Goal: Task Accomplishment & Management: Use online tool/utility

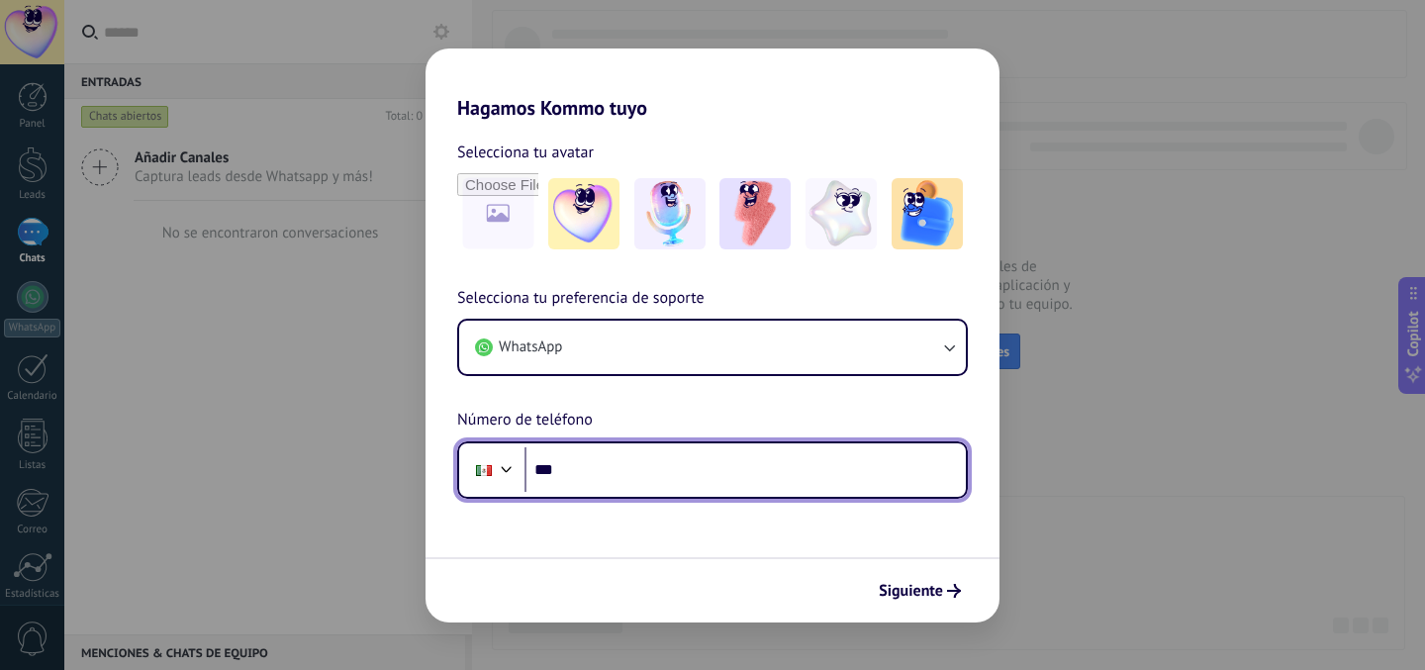
click at [748, 485] on input "***" at bounding box center [744, 470] width 441 height 46
type input "**********"
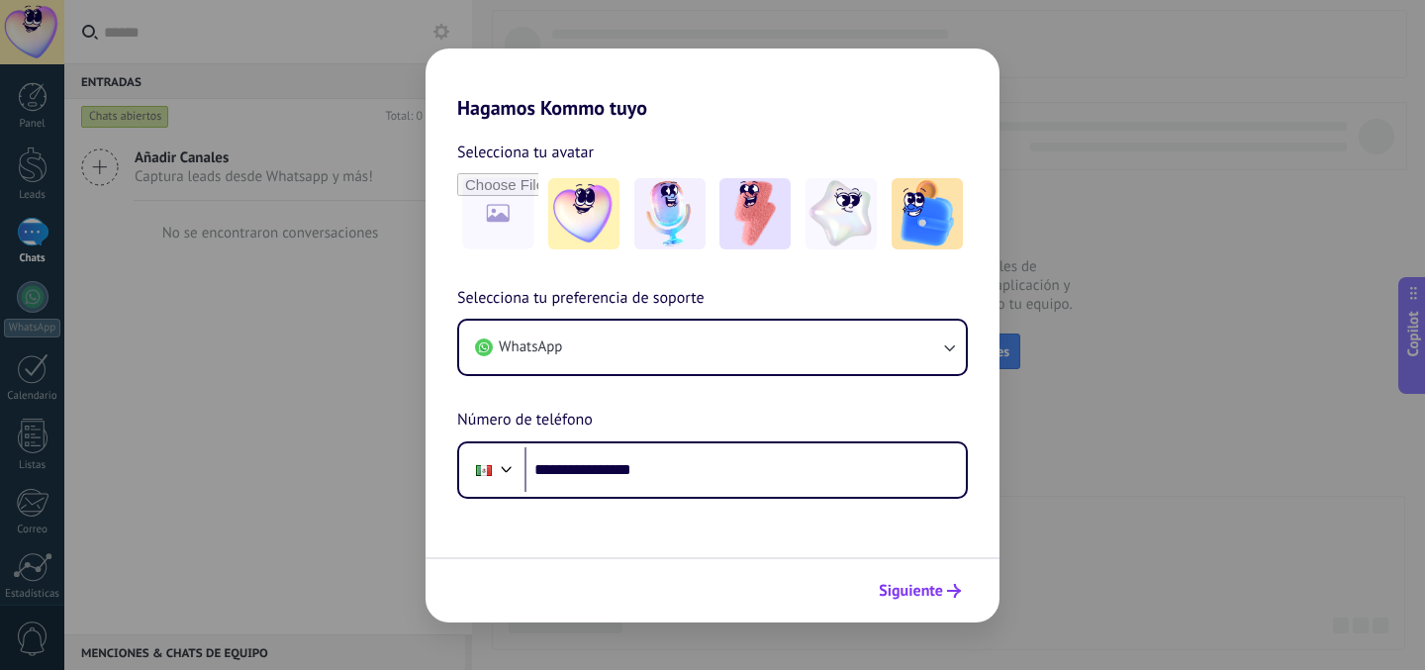
click at [915, 586] on span "Siguiente" at bounding box center [911, 591] width 64 height 14
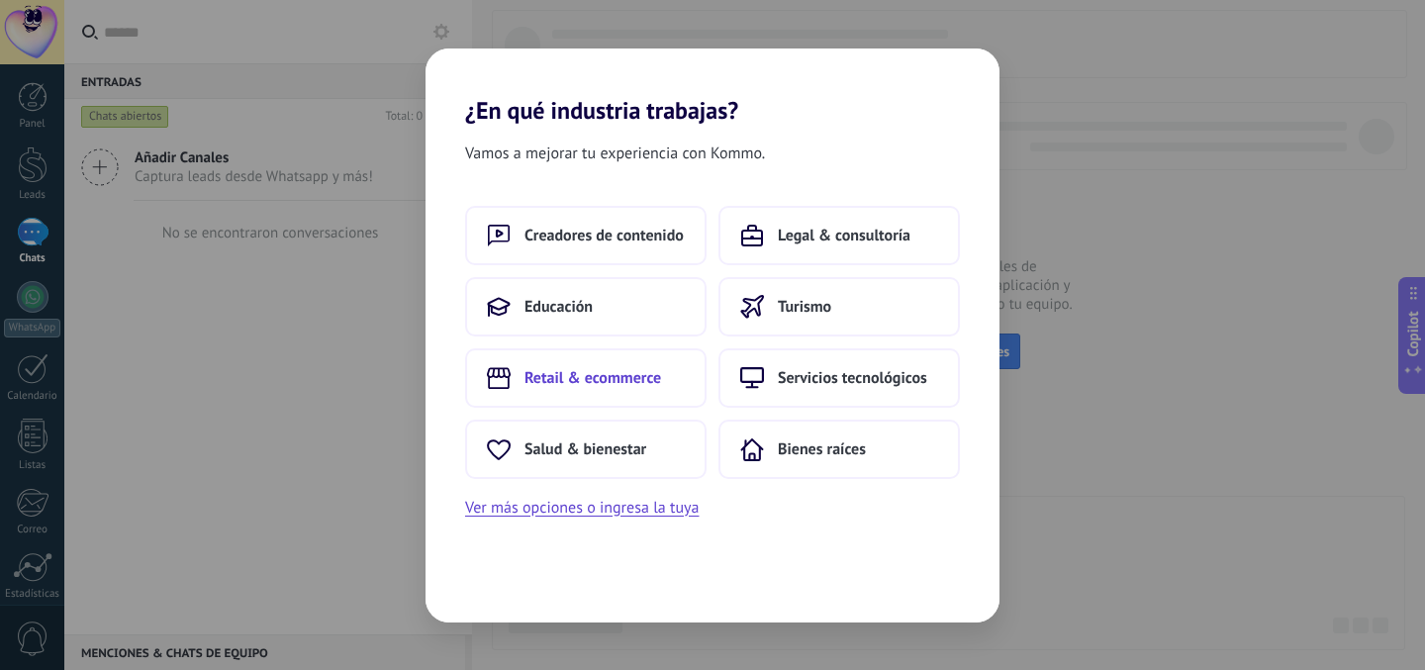
click at [618, 377] on span "Retail & ecommerce" at bounding box center [592, 378] width 137 height 20
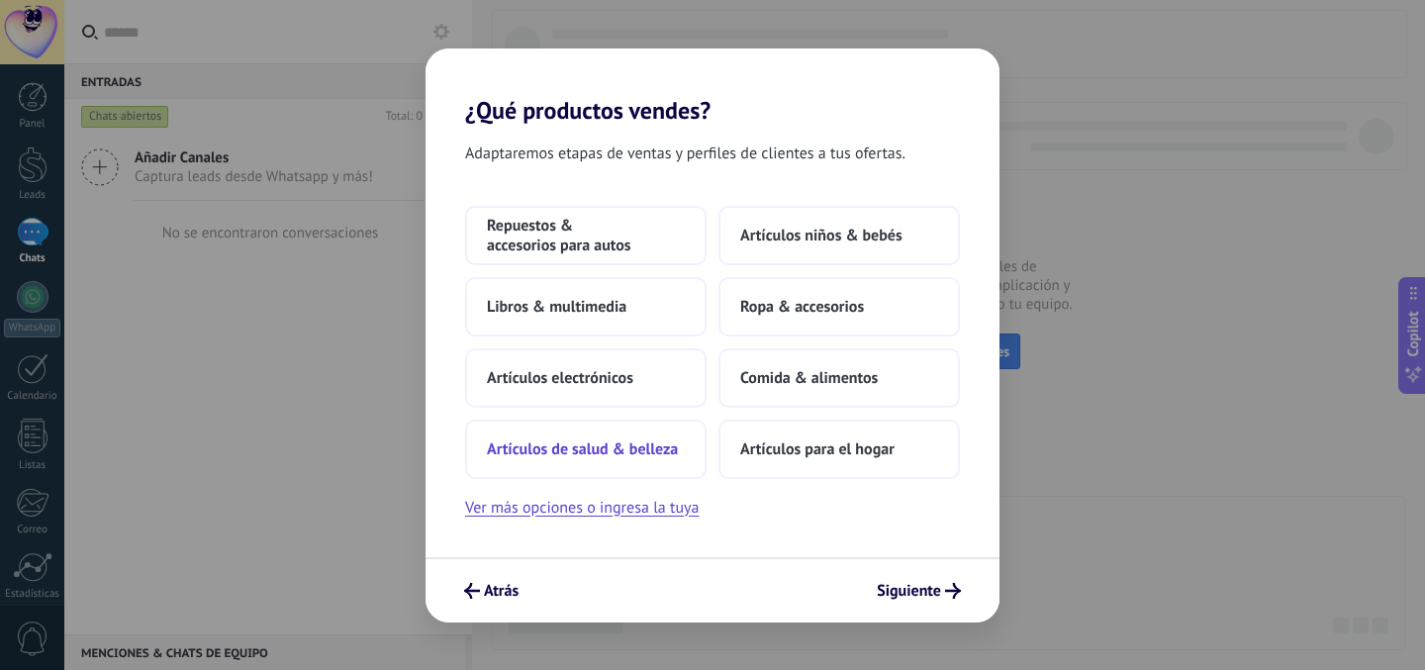
click at [612, 437] on button "Artículos de salud & belleza" at bounding box center [585, 449] width 241 height 59
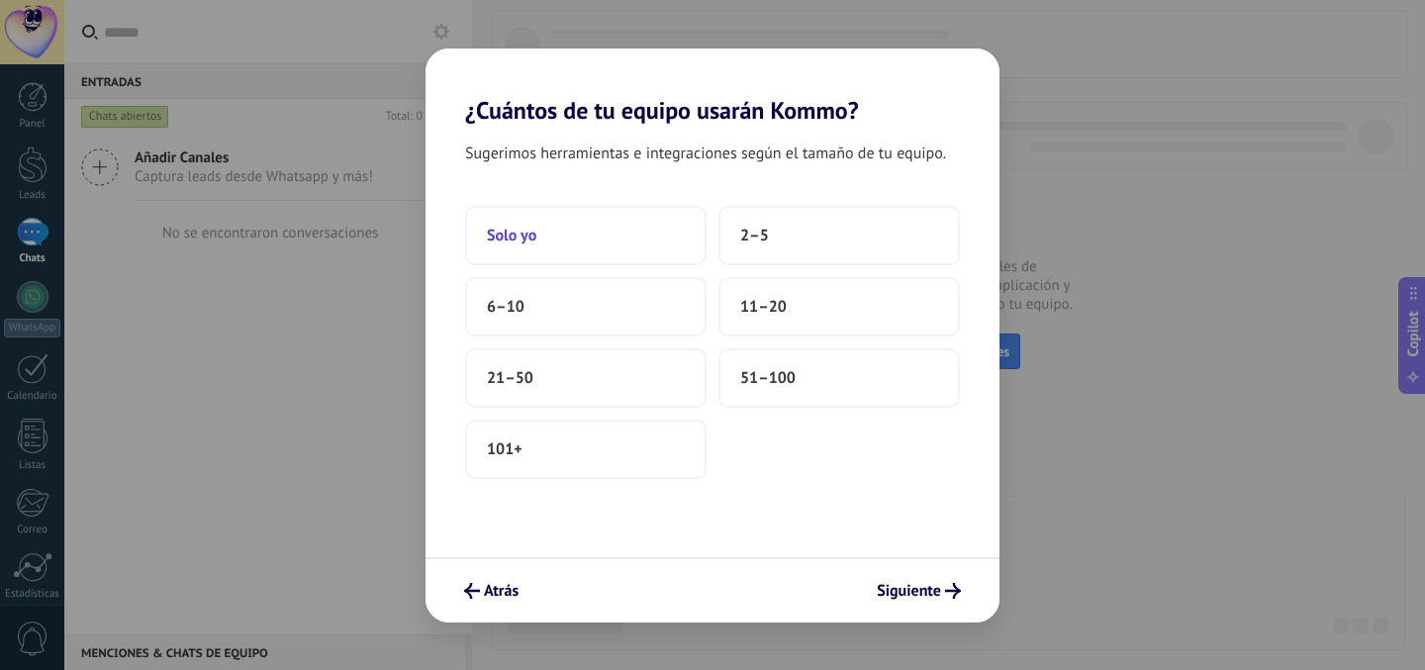
click at [634, 240] on button "Solo yo" at bounding box center [585, 235] width 241 height 59
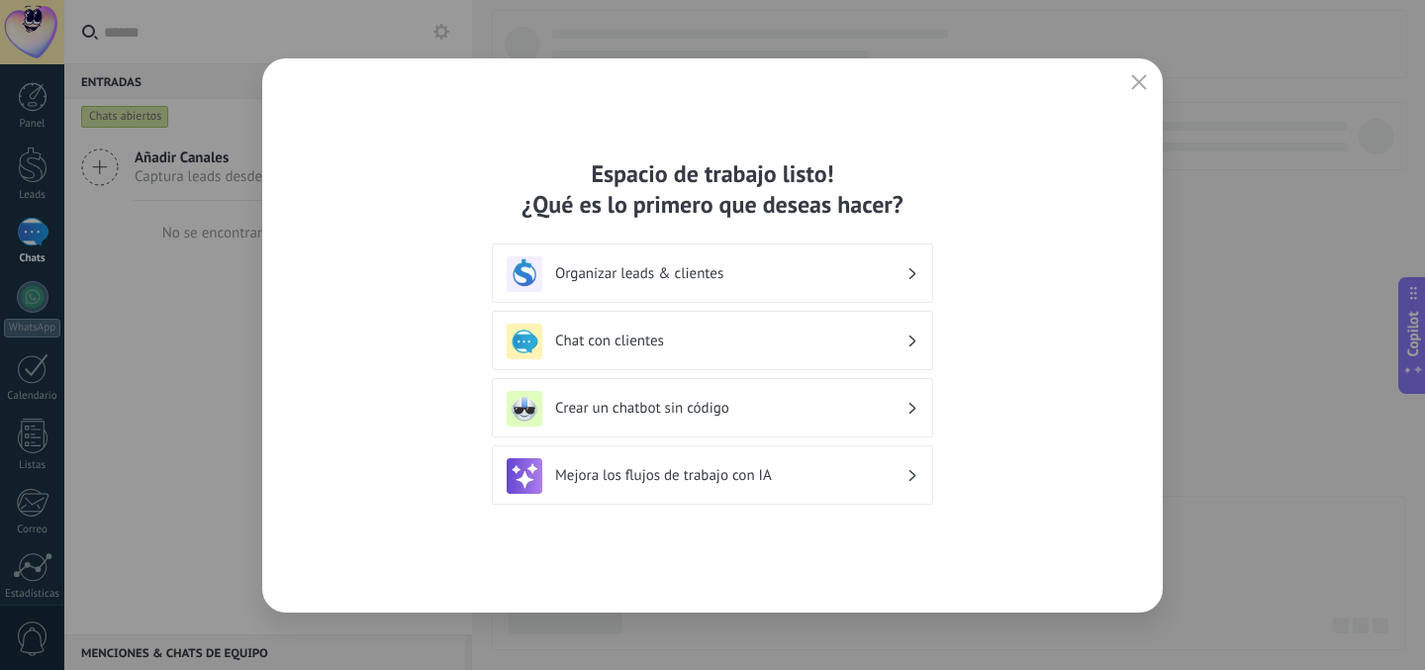
click at [657, 285] on div "Organizar leads & clientes" at bounding box center [713, 274] width 412 height 36
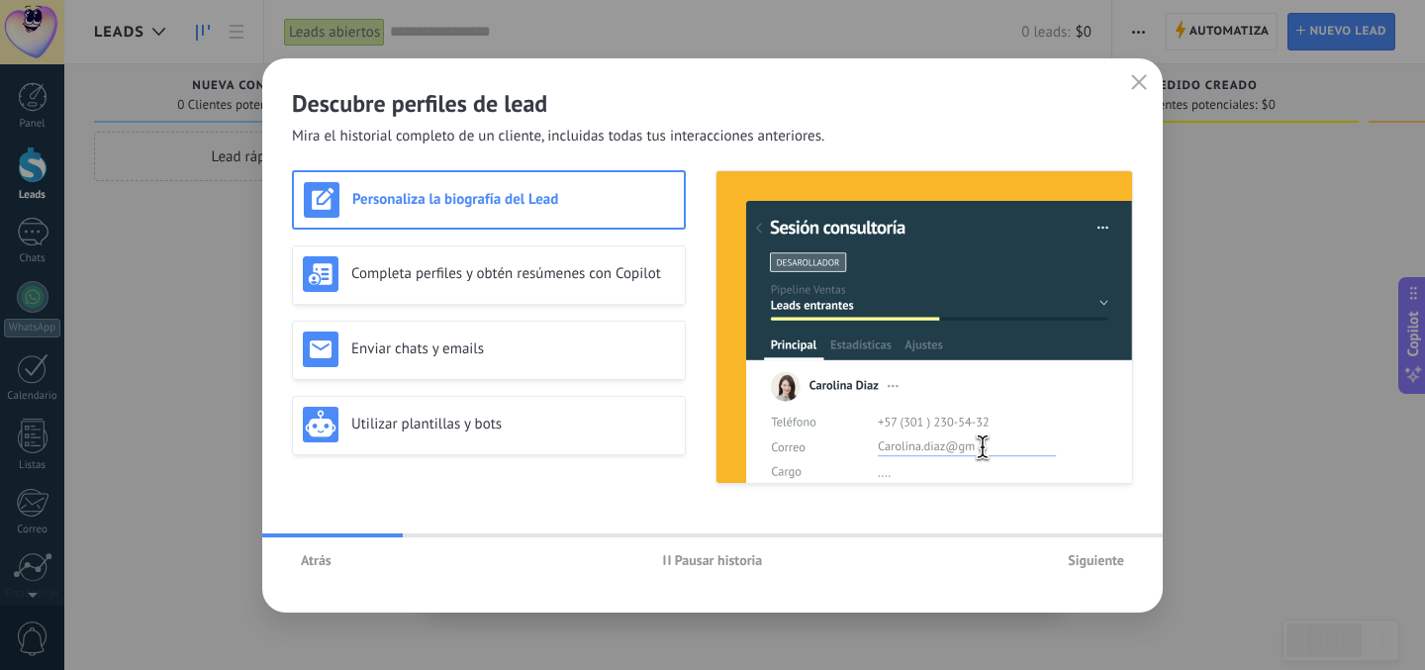
click at [1119, 558] on span "Siguiente" at bounding box center [1096, 560] width 56 height 14
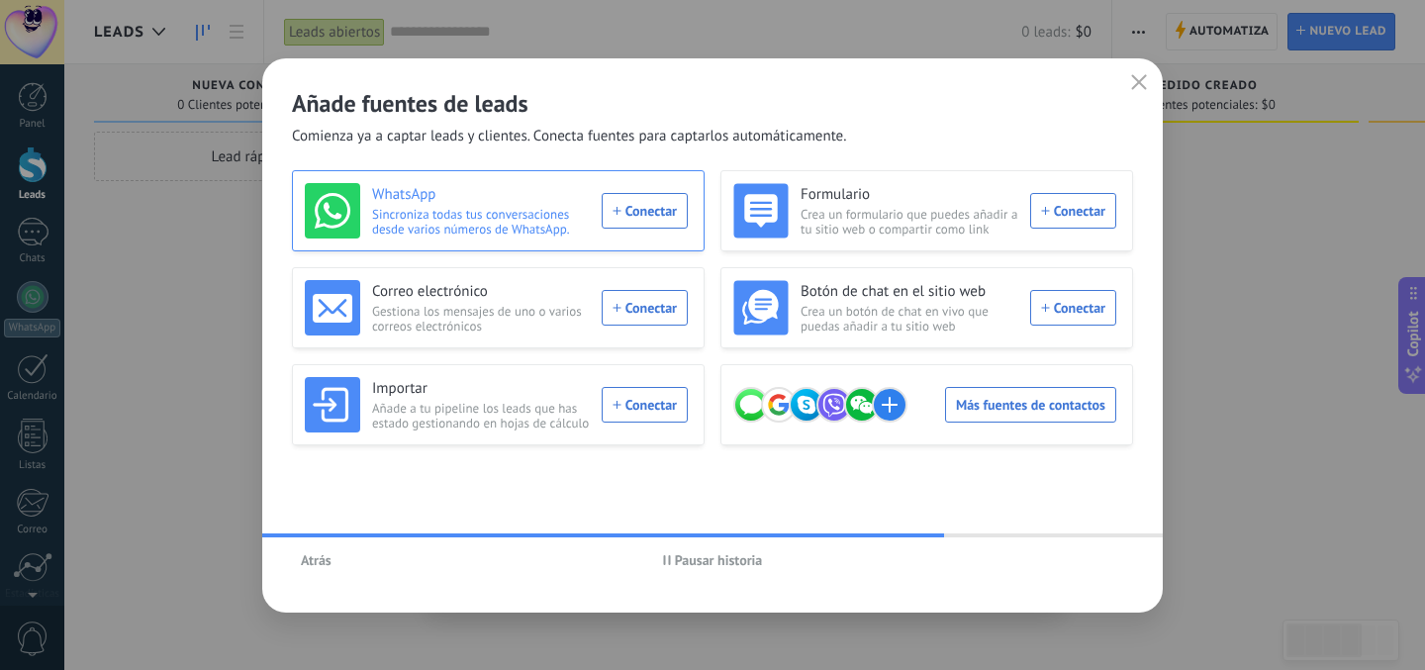
click at [650, 211] on div "WhatsApp Sincroniza todas tus conversaciones desde varios números de WhatsApp. …" at bounding box center [496, 210] width 383 height 55
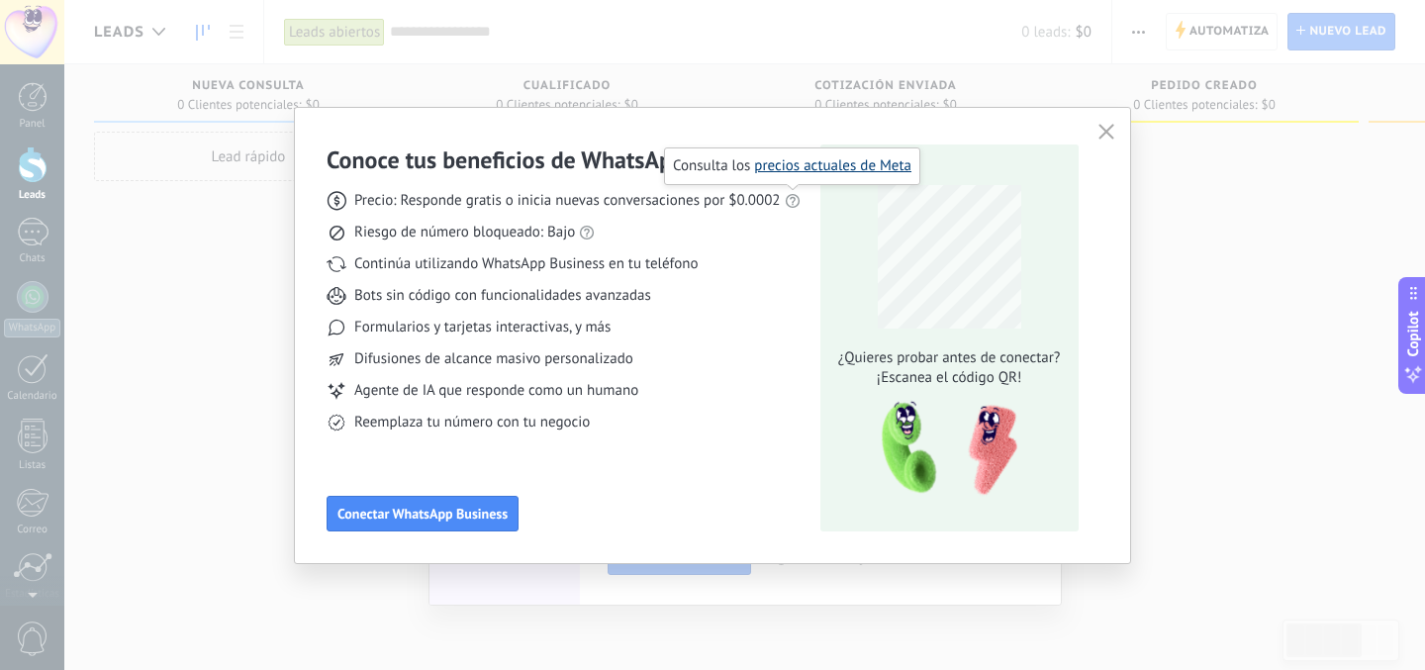
click at [808, 171] on link "precios actuales de Meta" at bounding box center [832, 165] width 157 height 19
click at [1101, 142] on button "button" at bounding box center [1106, 133] width 26 height 28
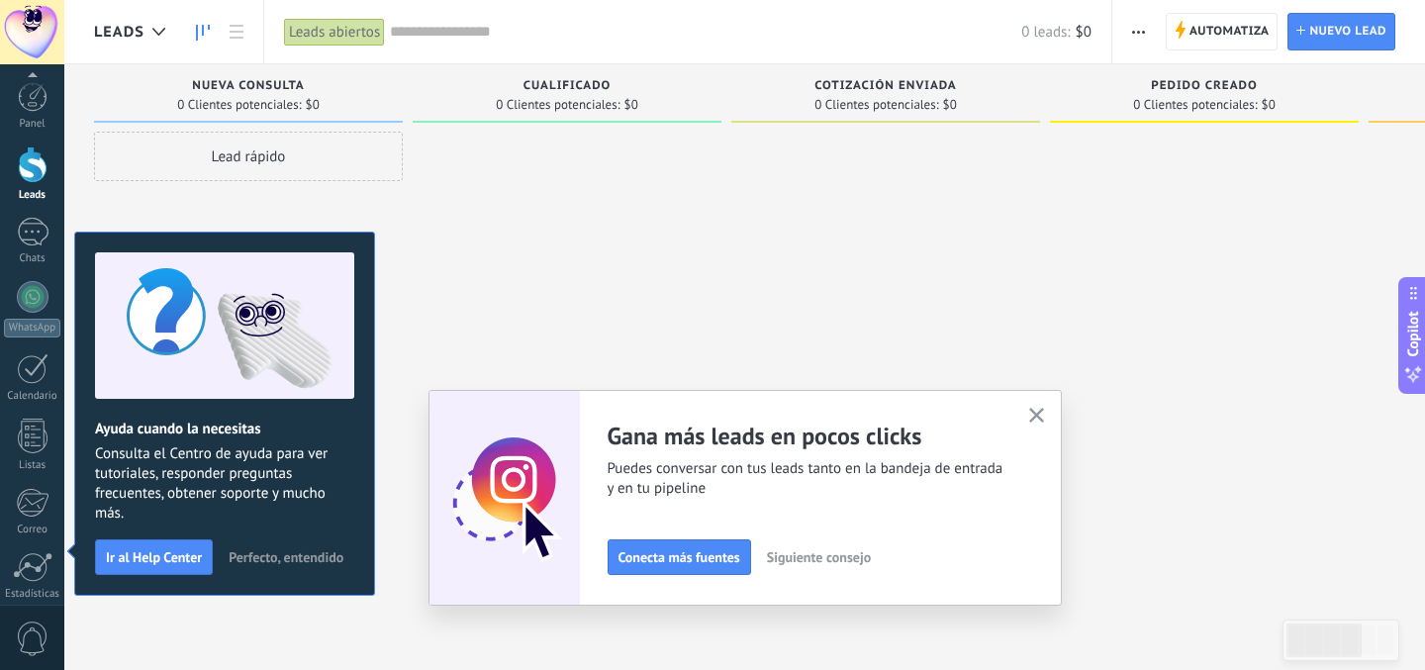
scroll to position [153, 0]
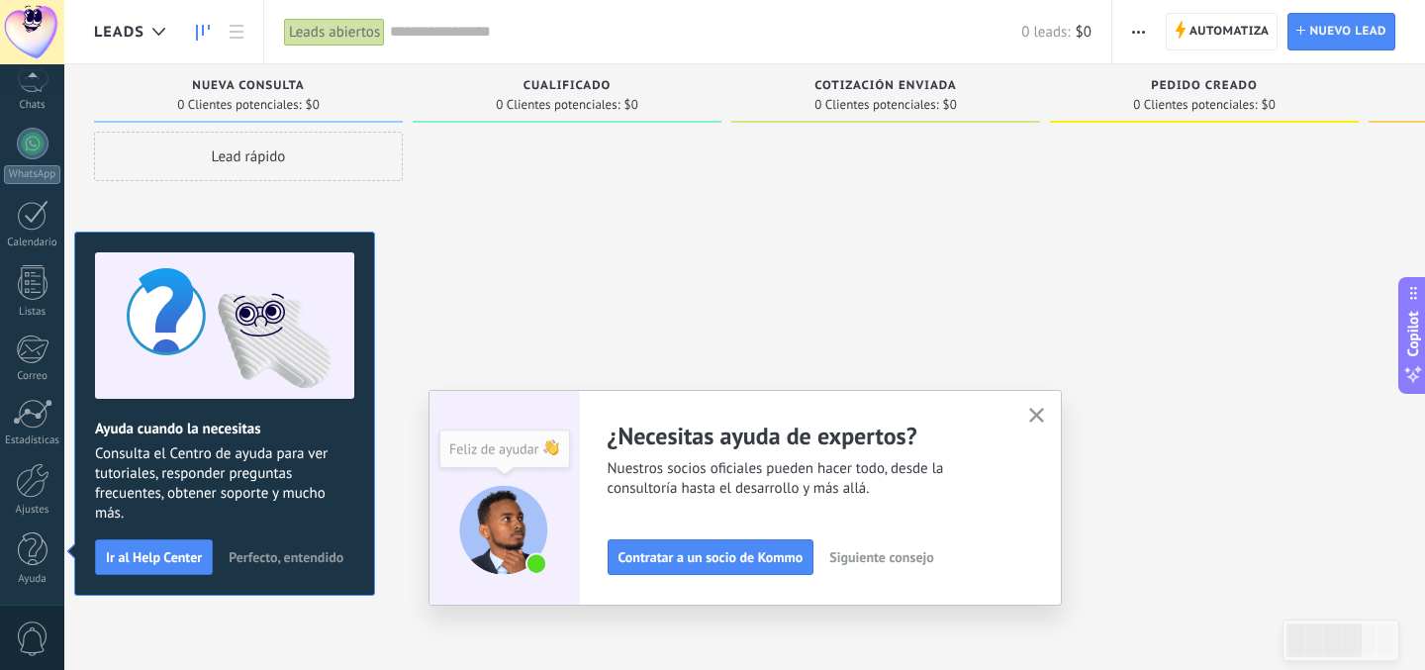
click at [1037, 413] on use "button" at bounding box center [1036, 415] width 15 height 15
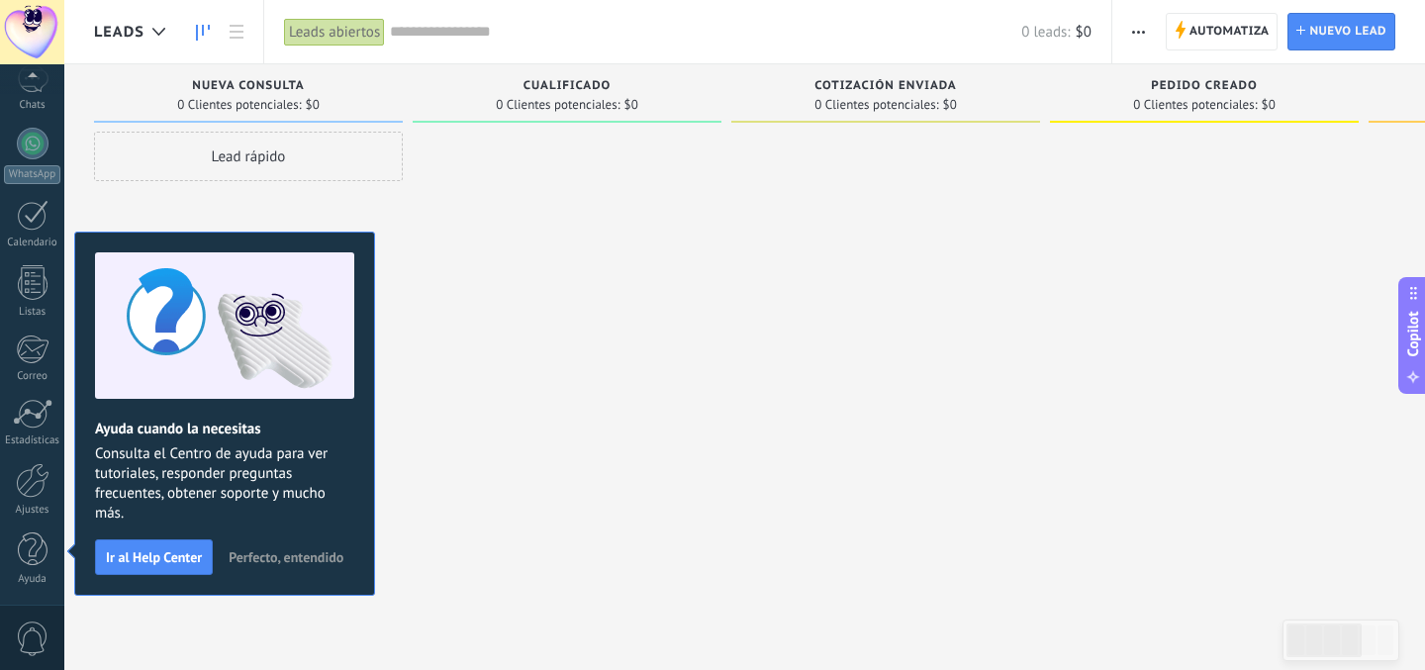
scroll to position [0, 0]
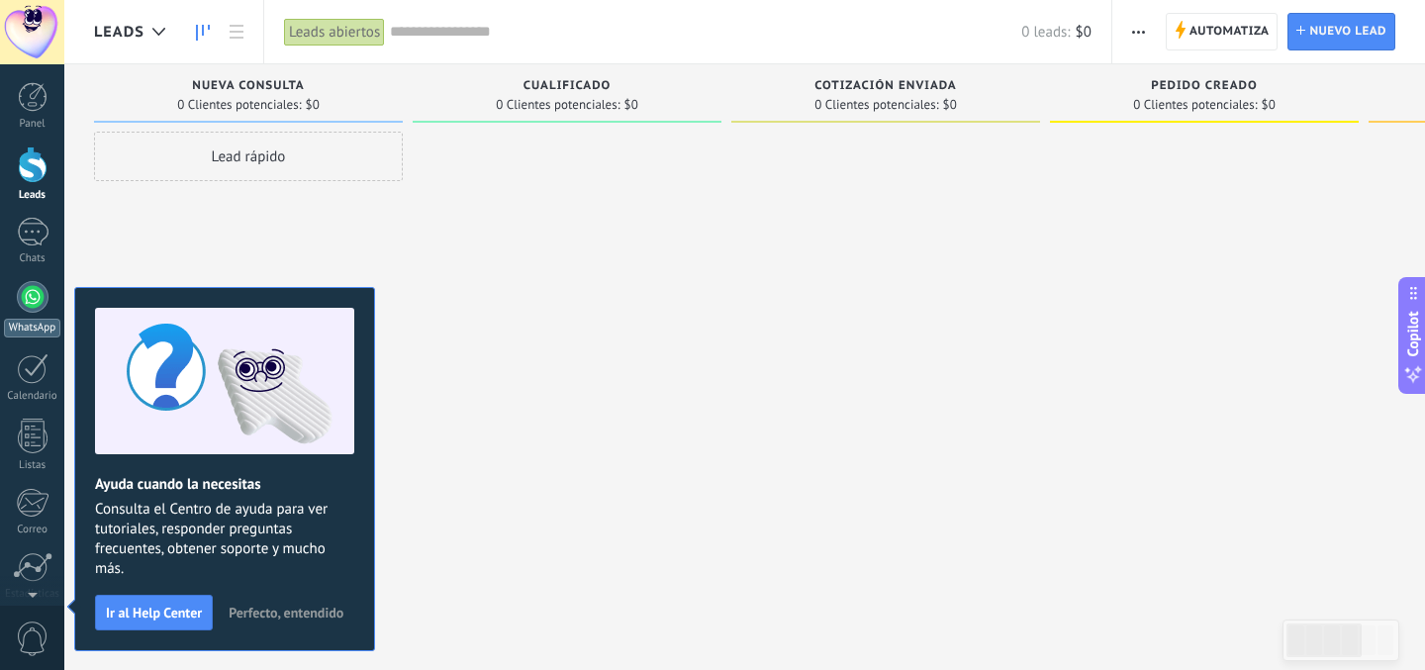
click at [37, 304] on div at bounding box center [33, 297] width 32 height 32
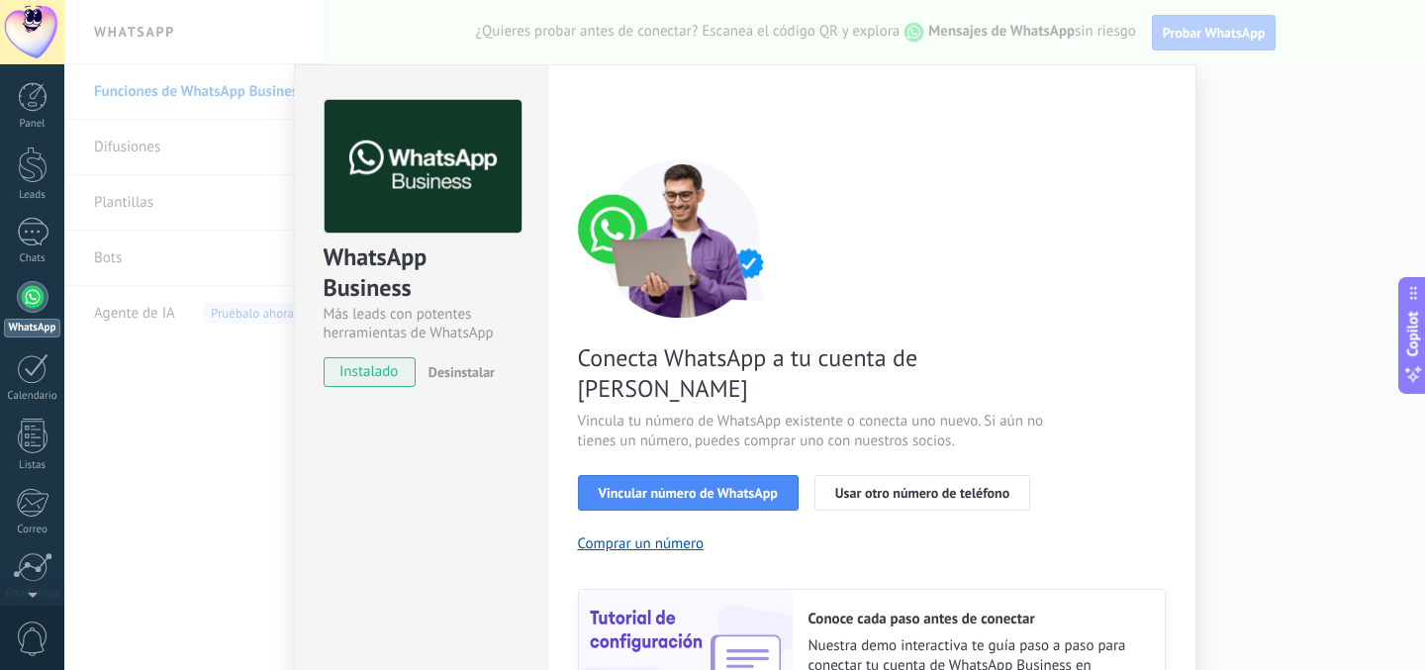
click at [235, 479] on div "WhatsApp Business Más leads con potentes herramientas de WhatsApp instalado Des…" at bounding box center [744, 335] width 1361 height 670
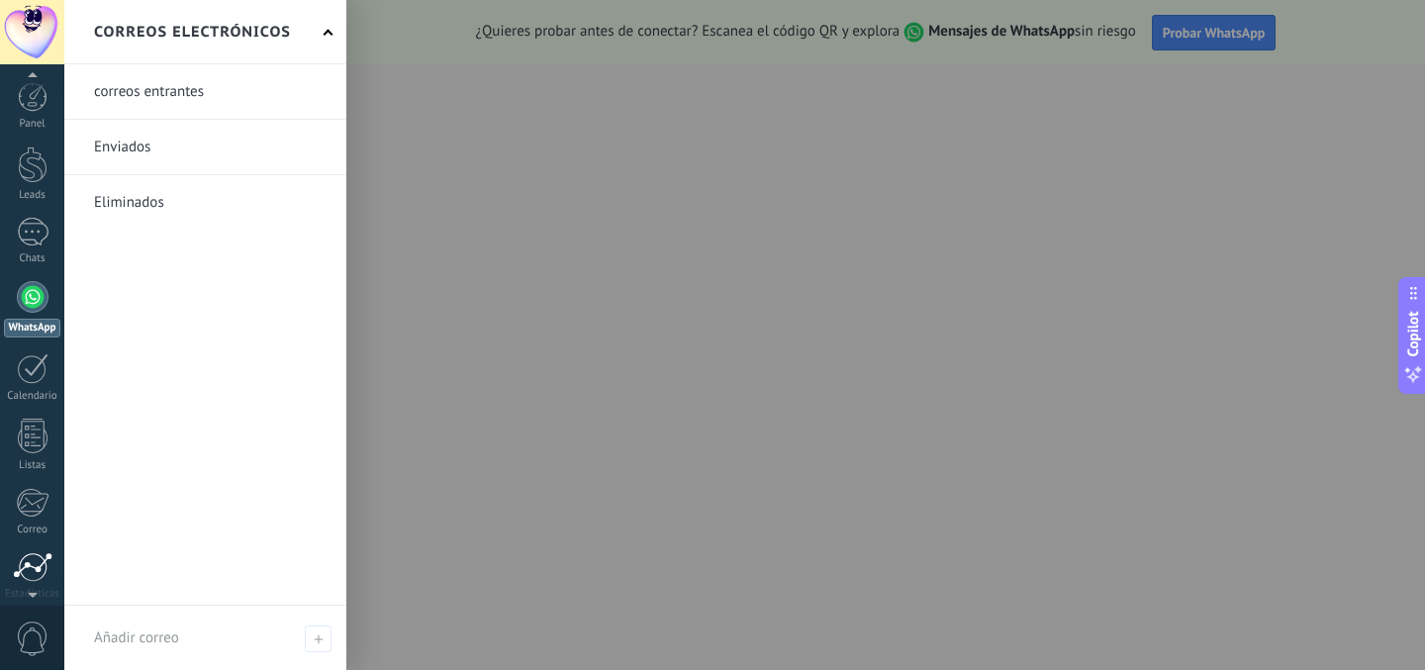
scroll to position [153, 0]
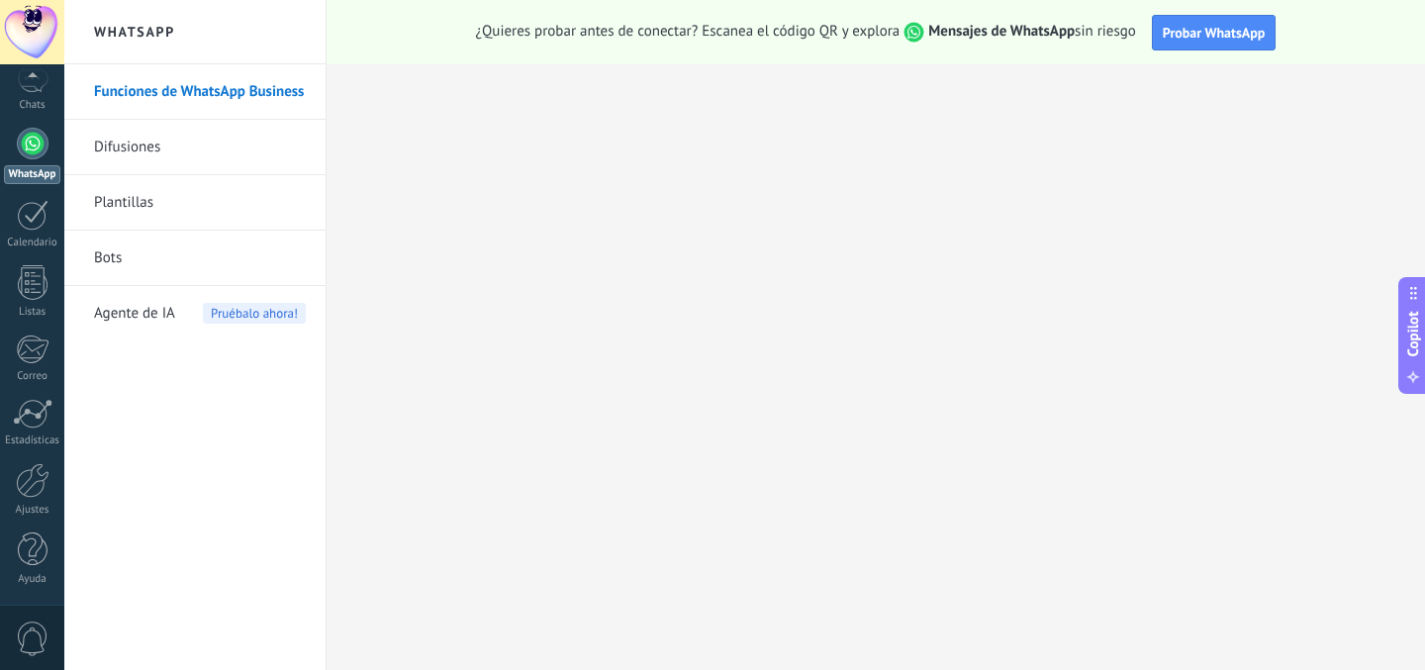
click at [35, 635] on span "0" at bounding box center [33, 638] width 34 height 35
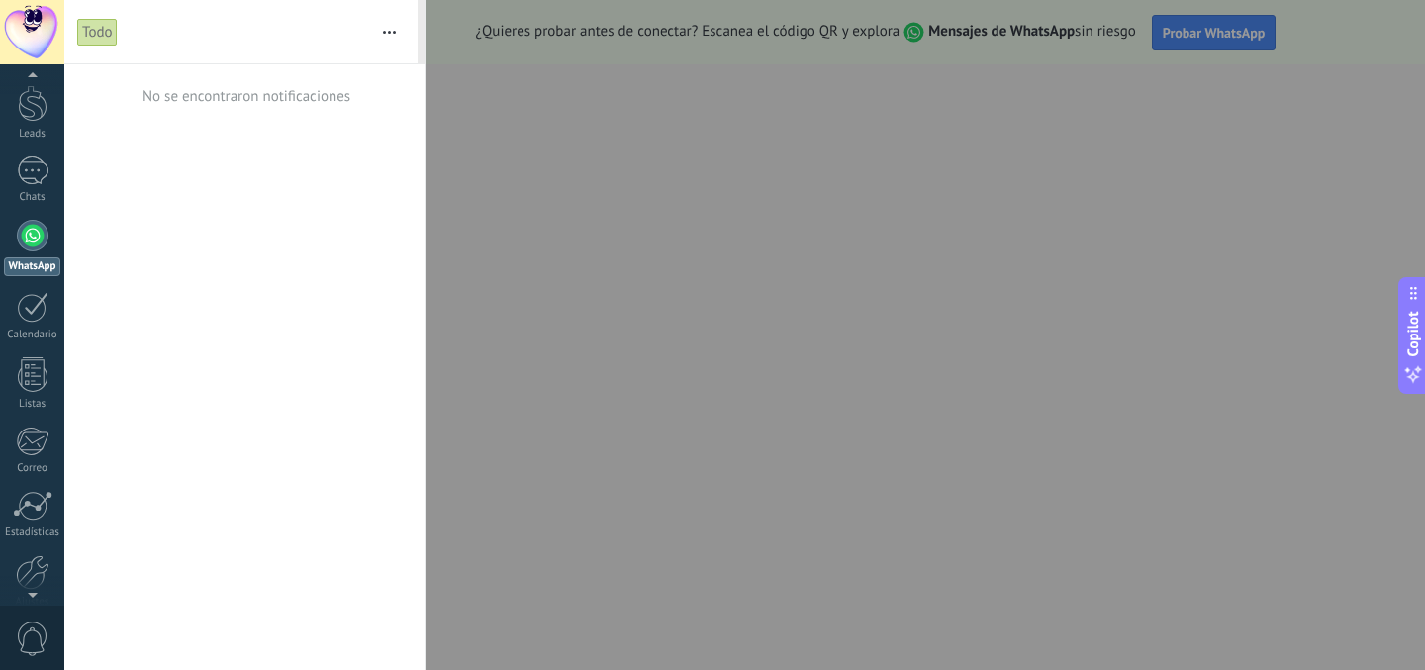
scroll to position [0, 0]
click at [45, 234] on div at bounding box center [33, 232] width 32 height 29
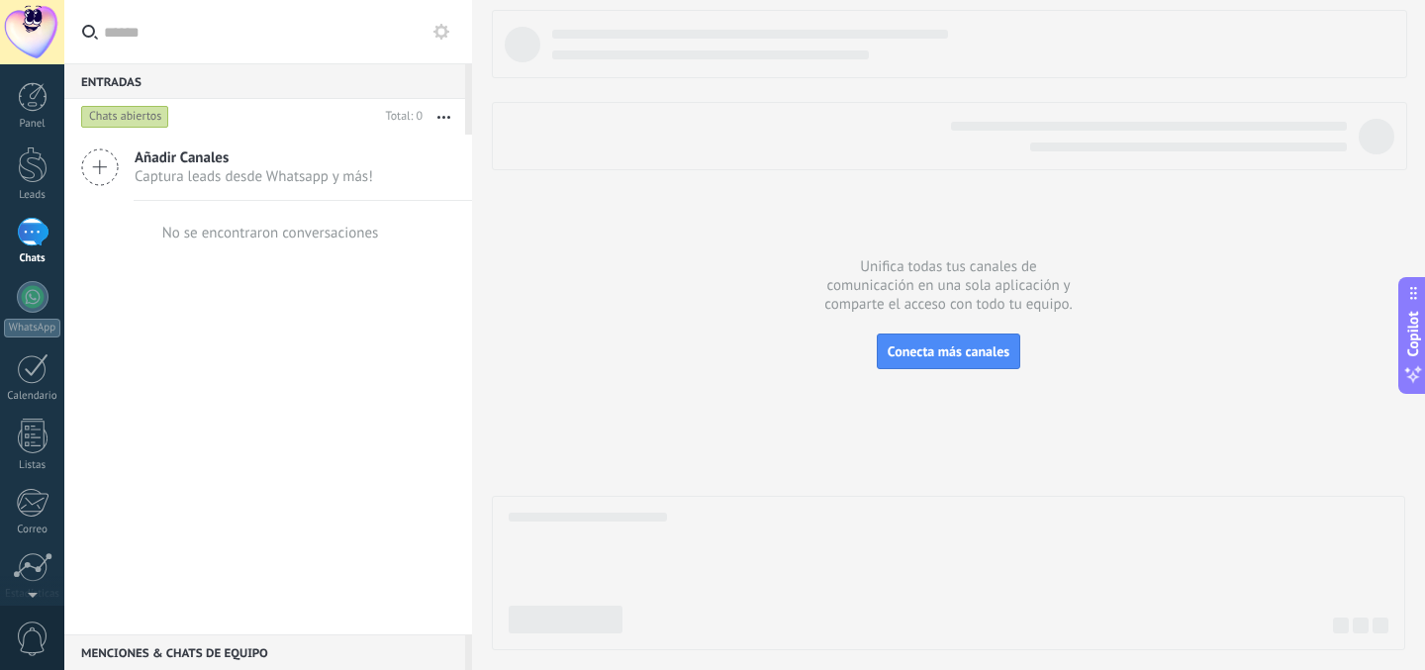
click at [99, 166] on use at bounding box center [100, 167] width 36 height 36
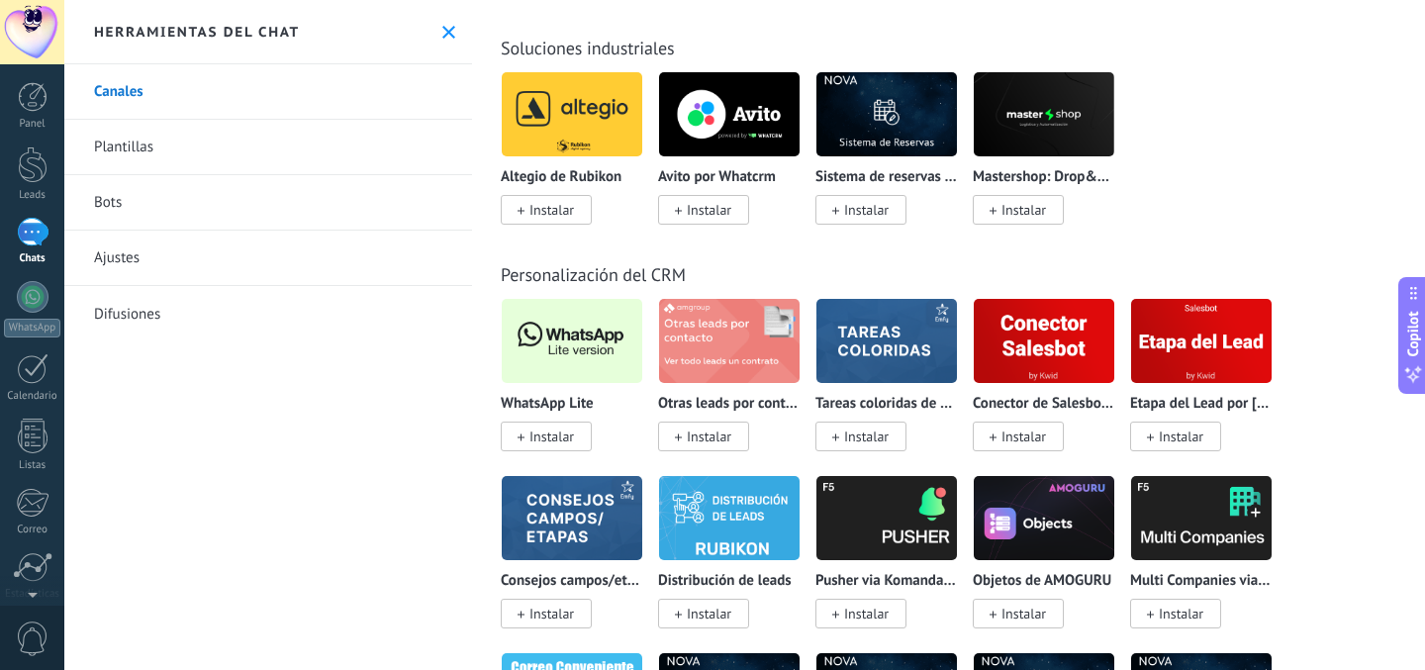
scroll to position [4723, 0]
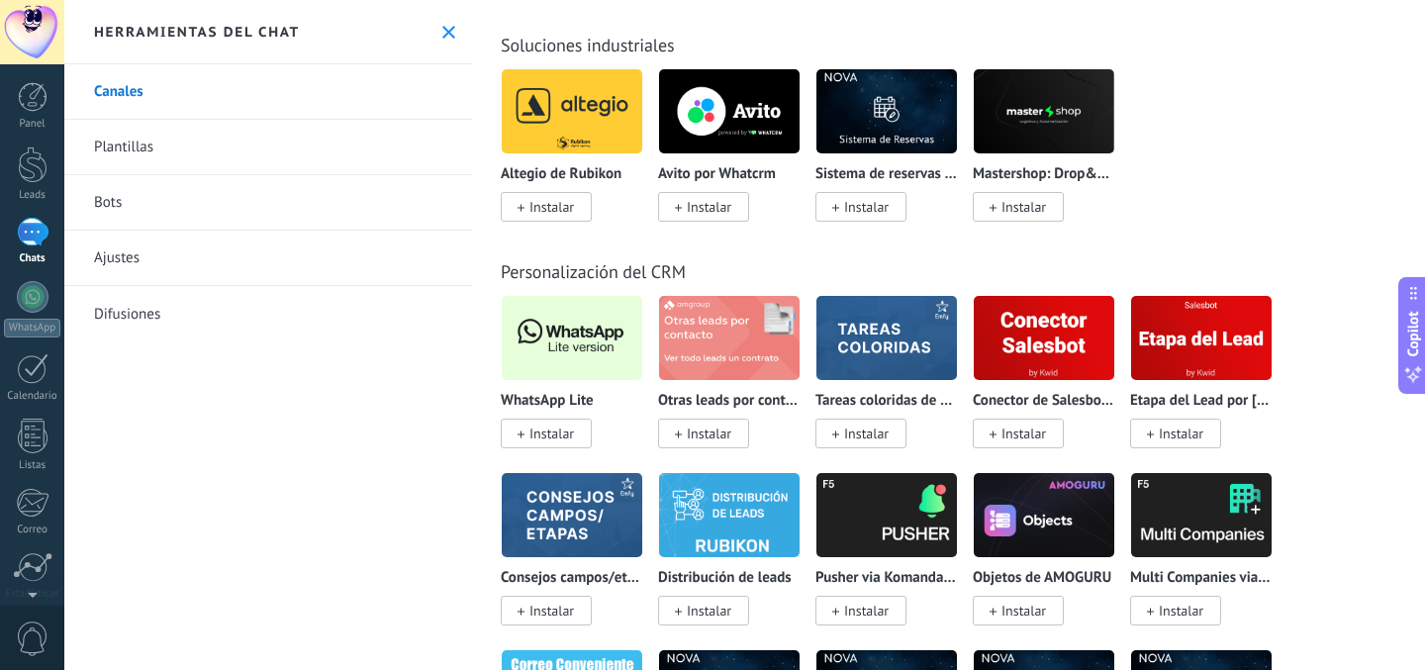
click at [570, 442] on span "Instalar" at bounding box center [551, 433] width 45 height 18
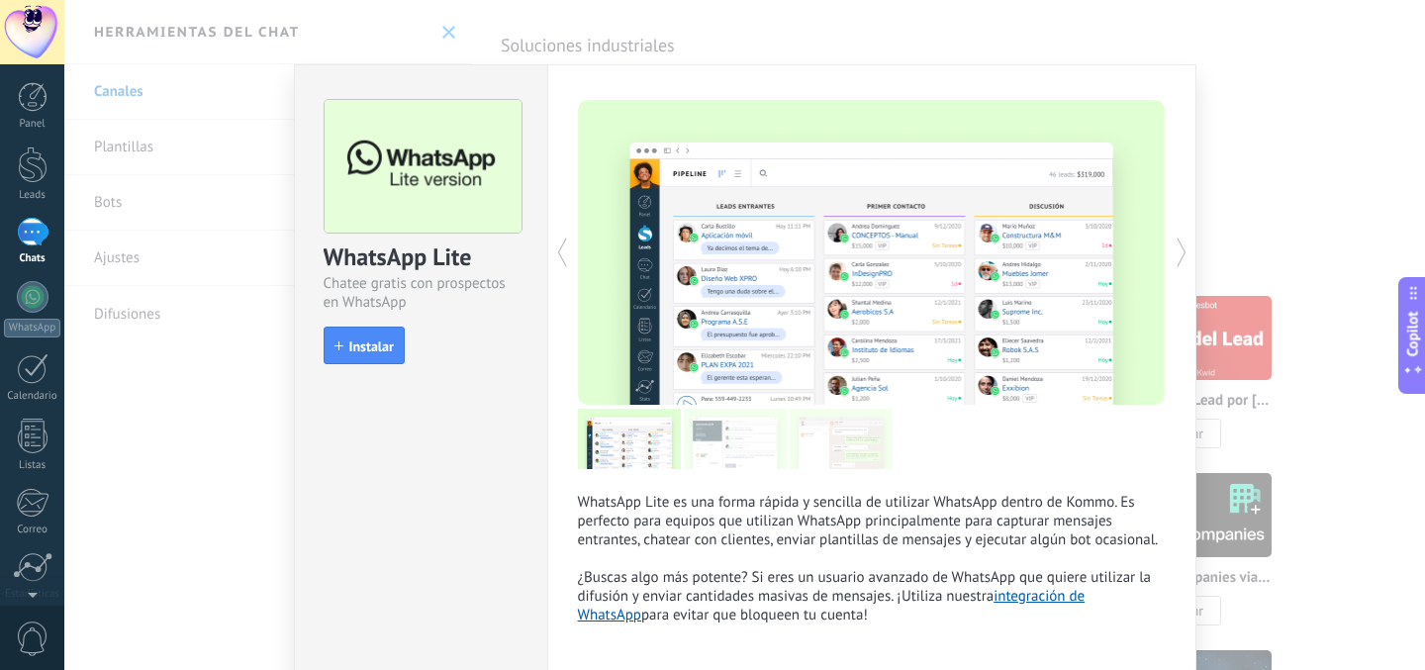
click at [441, 29] on div "WhatsApp Lite Chatee gratis con prospectos en WhatsApp install Instalar WhatsAp…" at bounding box center [744, 335] width 1361 height 670
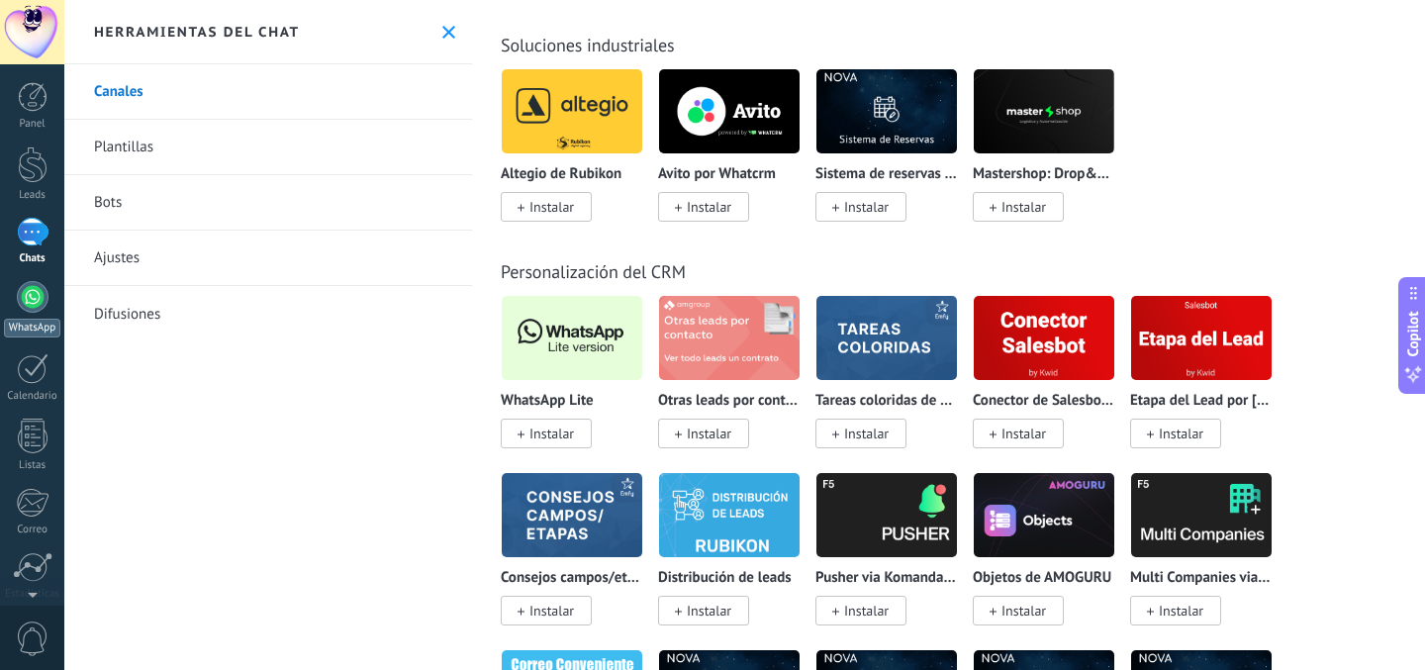
click at [40, 297] on div at bounding box center [33, 297] width 32 height 32
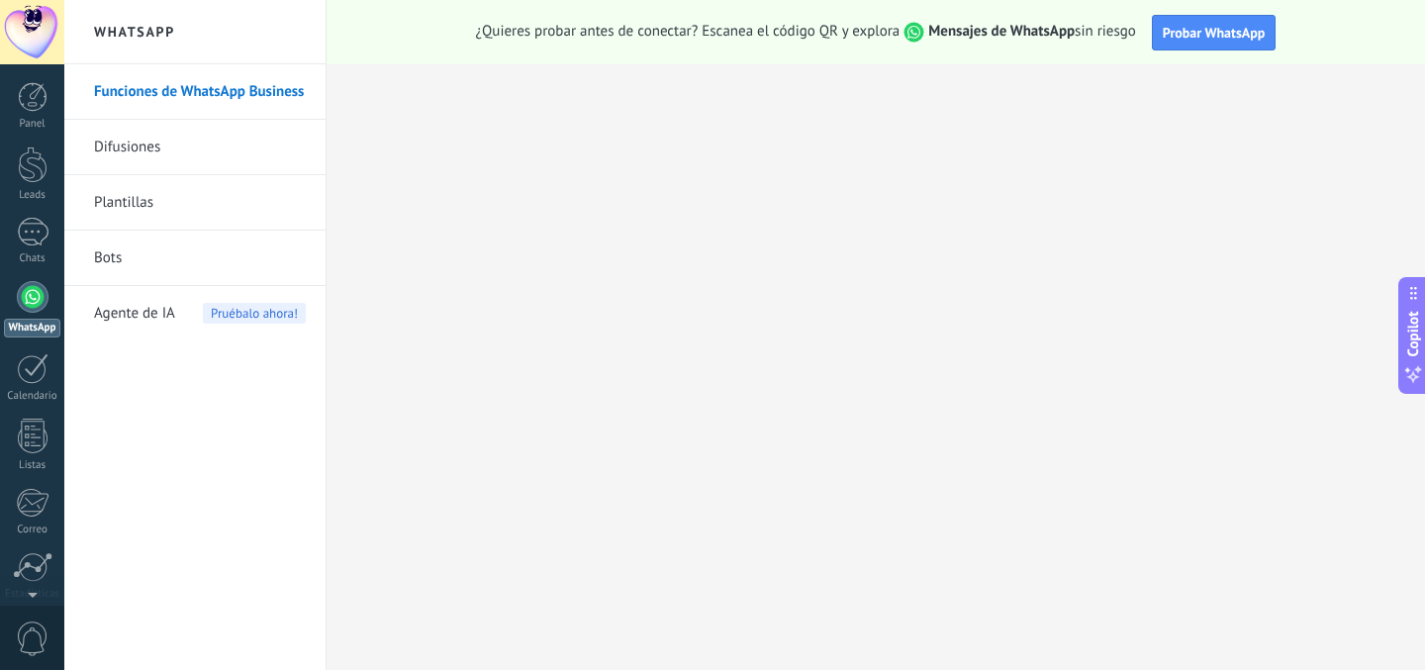
click at [159, 149] on link "Difusiones" at bounding box center [200, 147] width 212 height 55
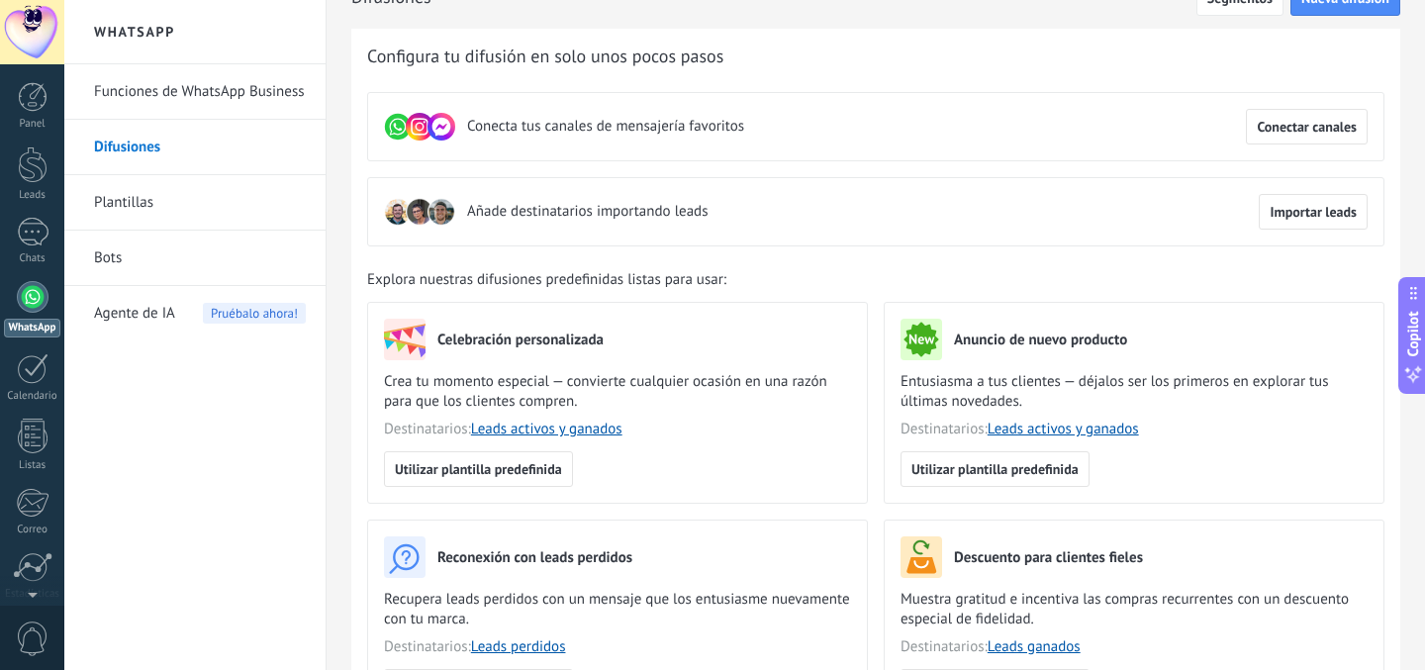
scroll to position [22, 0]
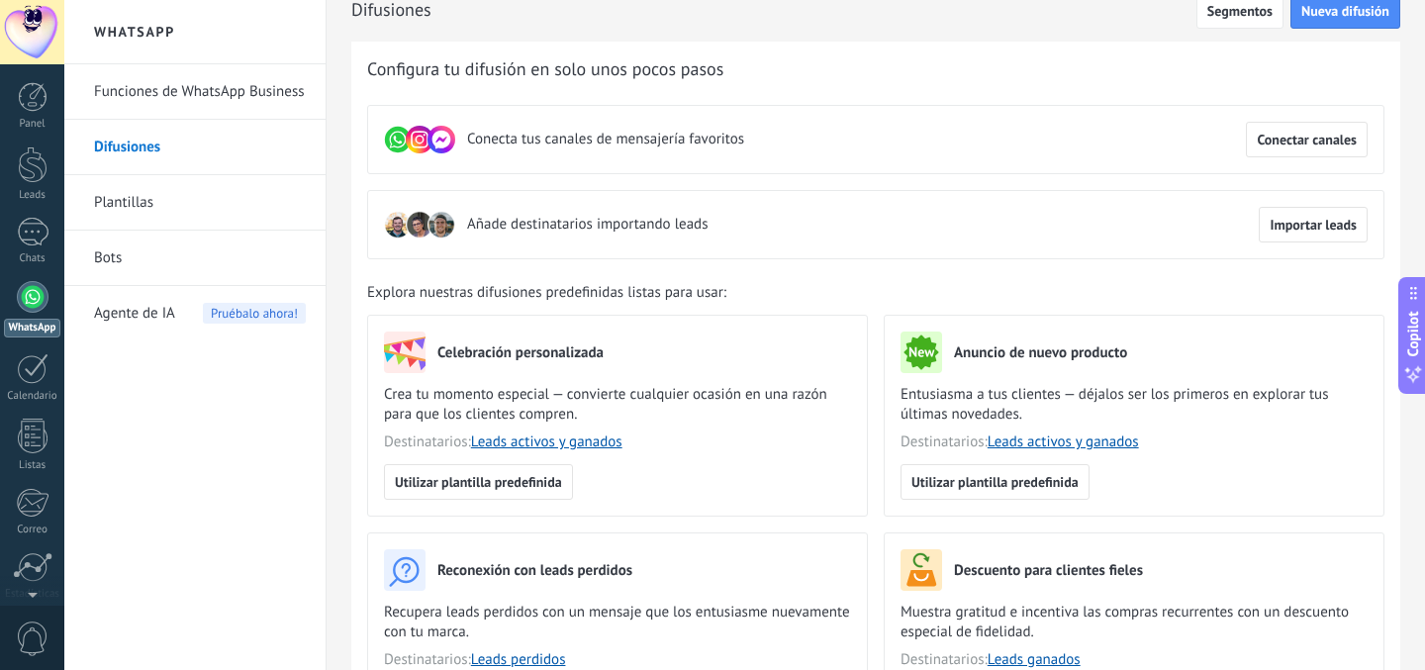
click at [153, 213] on link "Plantillas" at bounding box center [200, 202] width 212 height 55
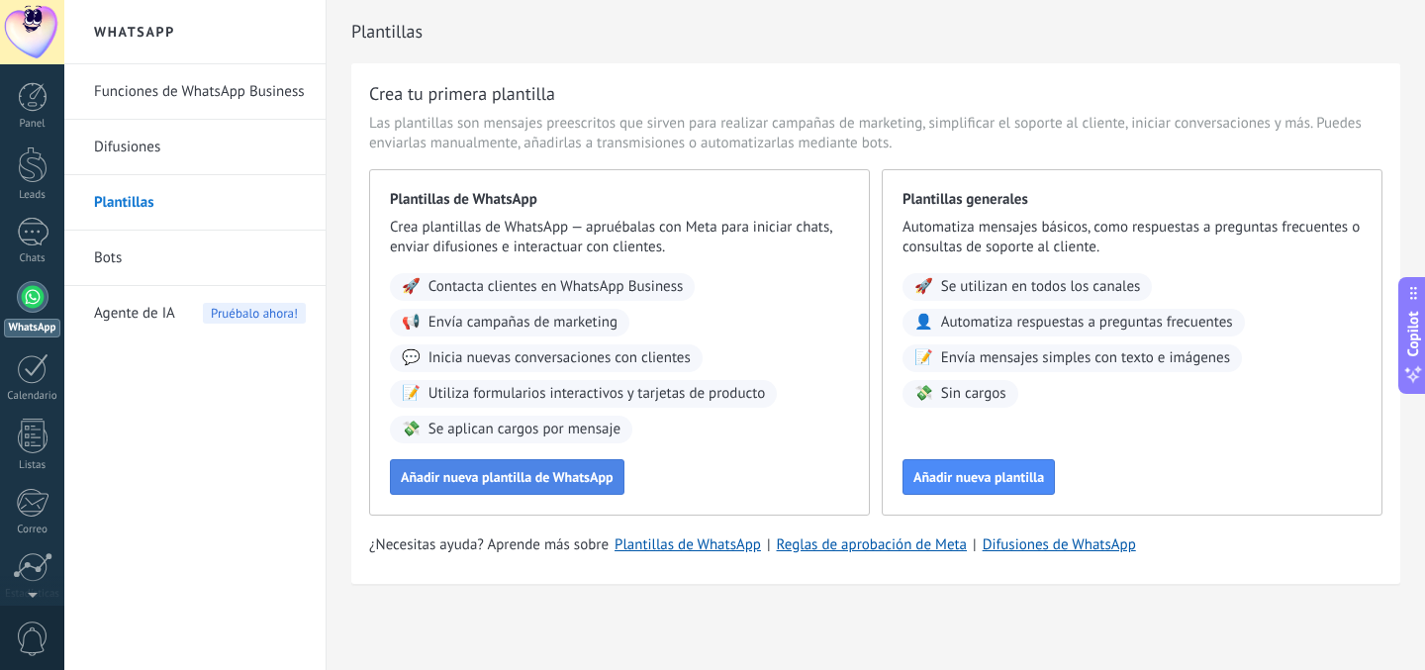
click at [477, 481] on span "Añadir nueva plantilla de WhatsApp" at bounding box center [507, 477] width 213 height 14
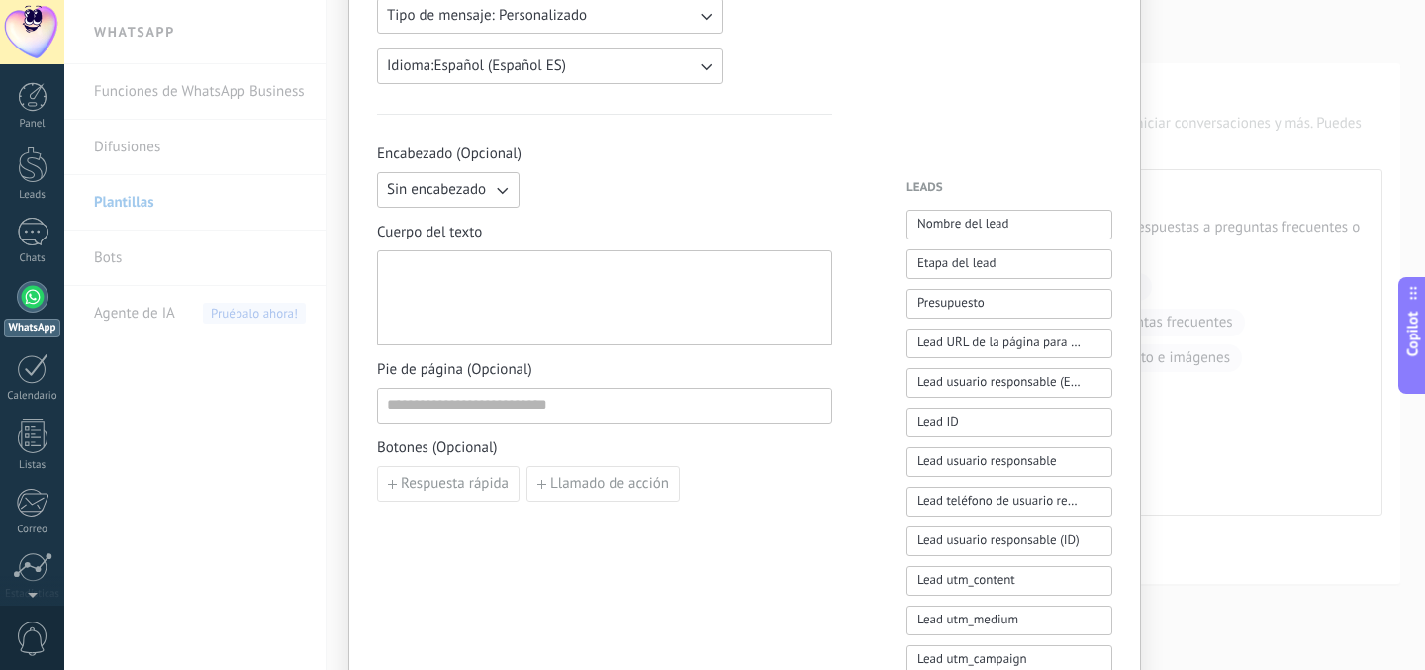
scroll to position [424, 0]
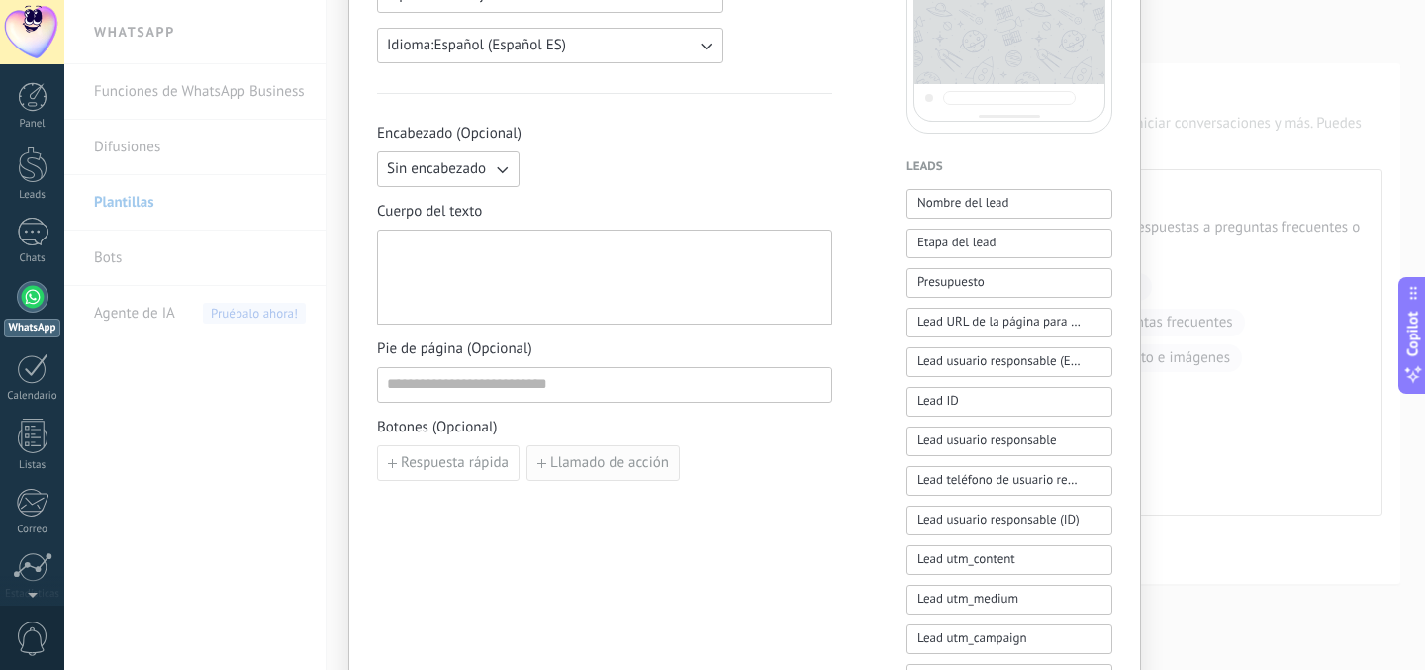
click at [543, 461] on span "Llamado de acción" at bounding box center [603, 463] width 132 height 14
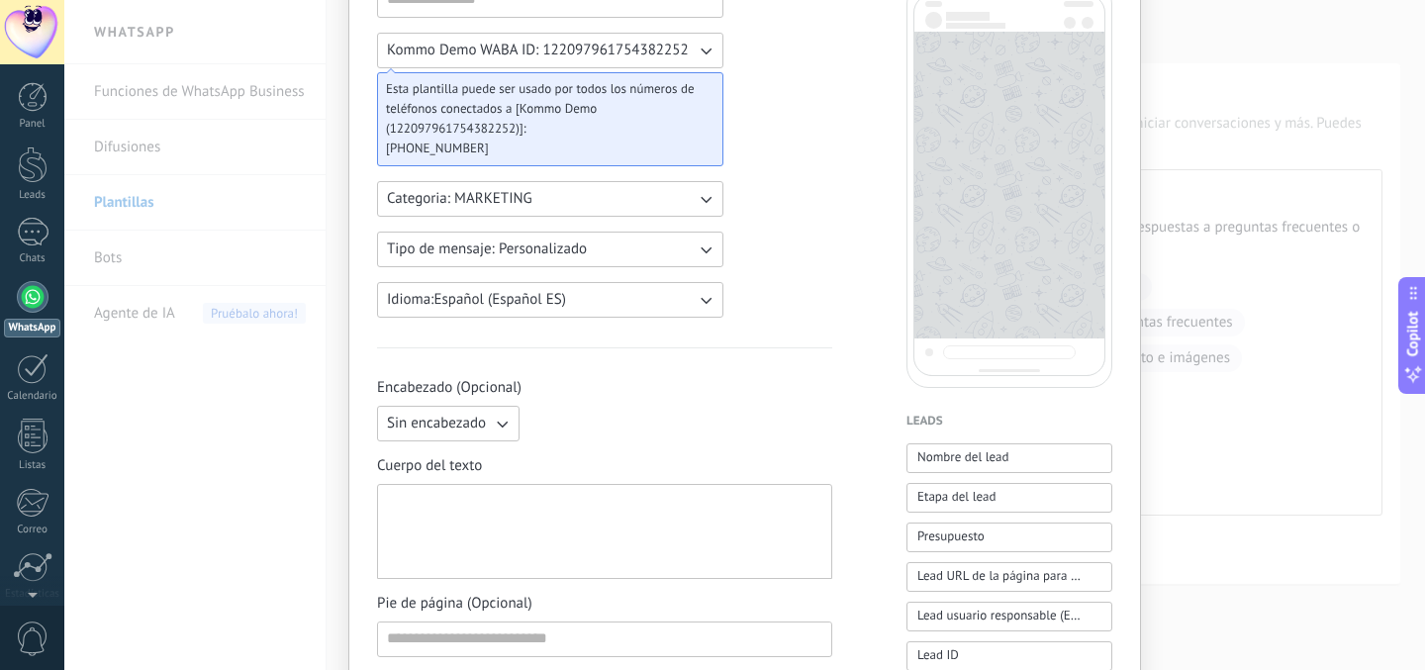
scroll to position [172, 0]
click at [713, 525] on div at bounding box center [604, 530] width 435 height 78
click at [942, 463] on span "Nombre del lead" at bounding box center [963, 455] width 92 height 20
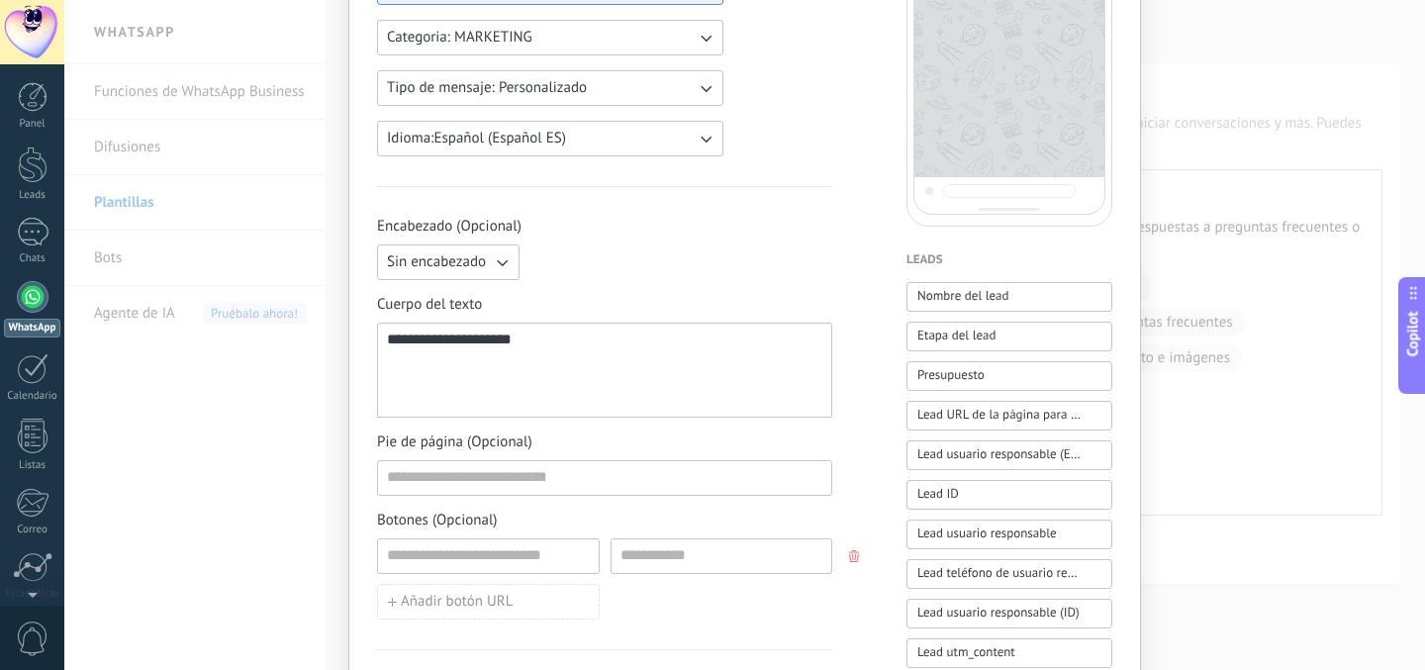
scroll to position [343, 0]
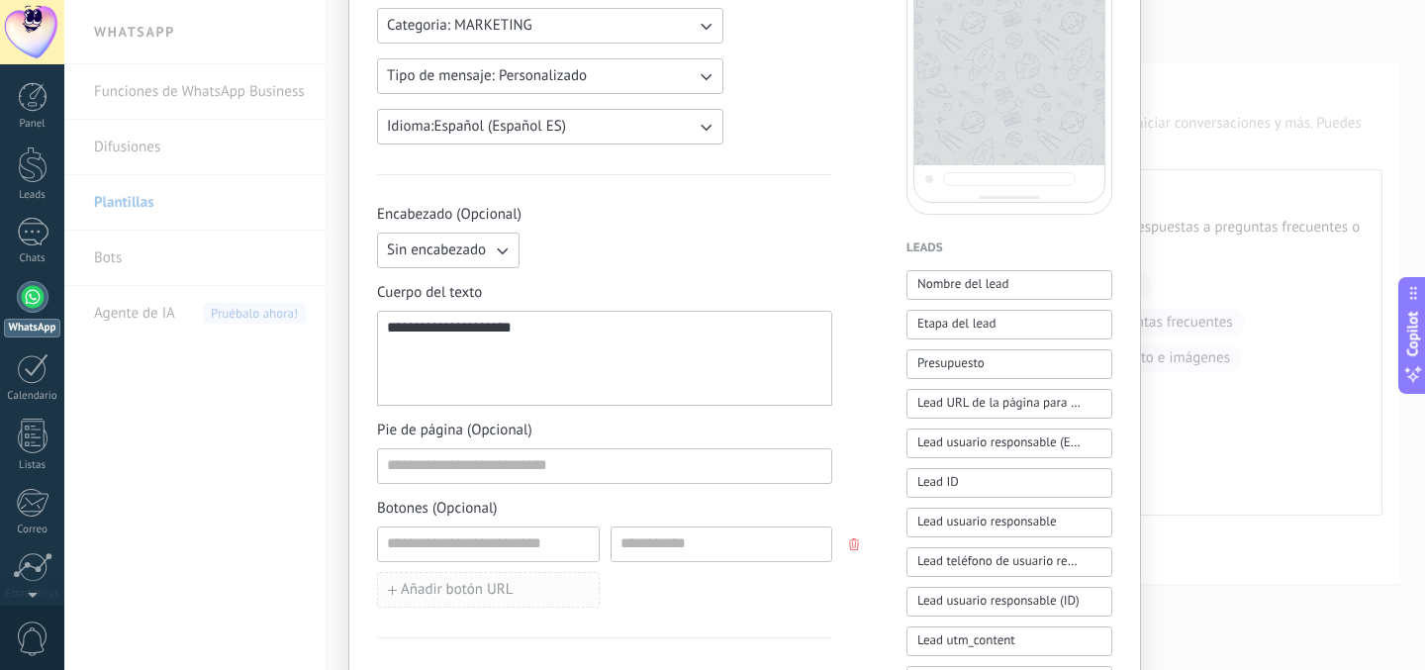
click at [530, 591] on button "Añadir botón URL" at bounding box center [488, 590] width 223 height 36
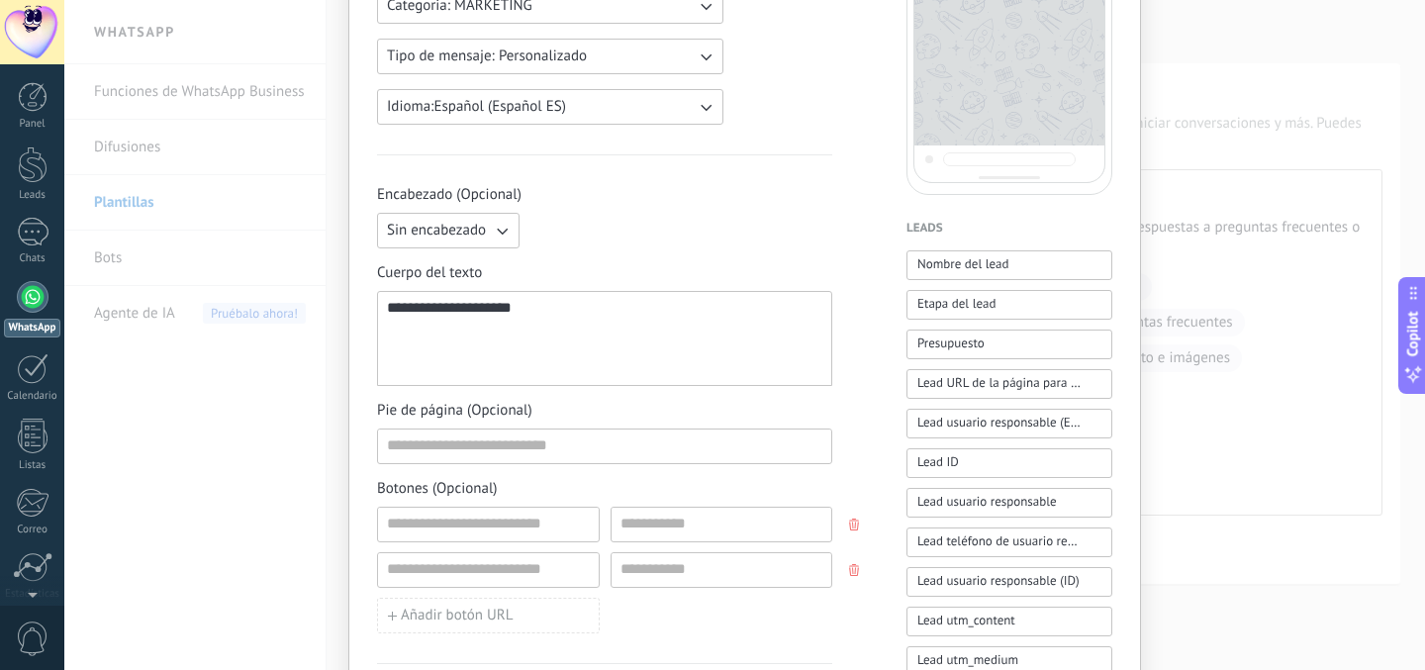
scroll to position [377, 0]
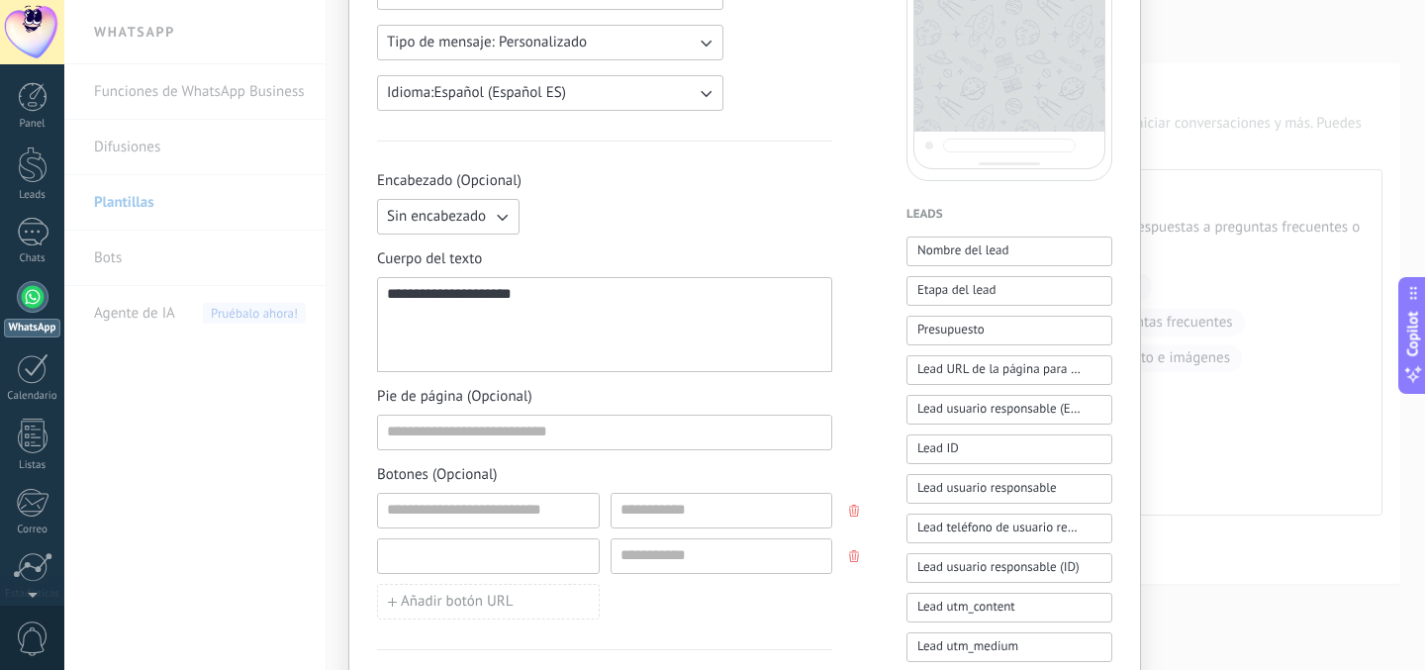
click at [513, 561] on input at bounding box center [488, 555] width 221 height 32
type input "******"
click at [770, 564] on input at bounding box center [722, 555] width 221 height 32
type input "**"
click at [783, 620] on div "**********" at bounding box center [604, 474] width 455 height 606
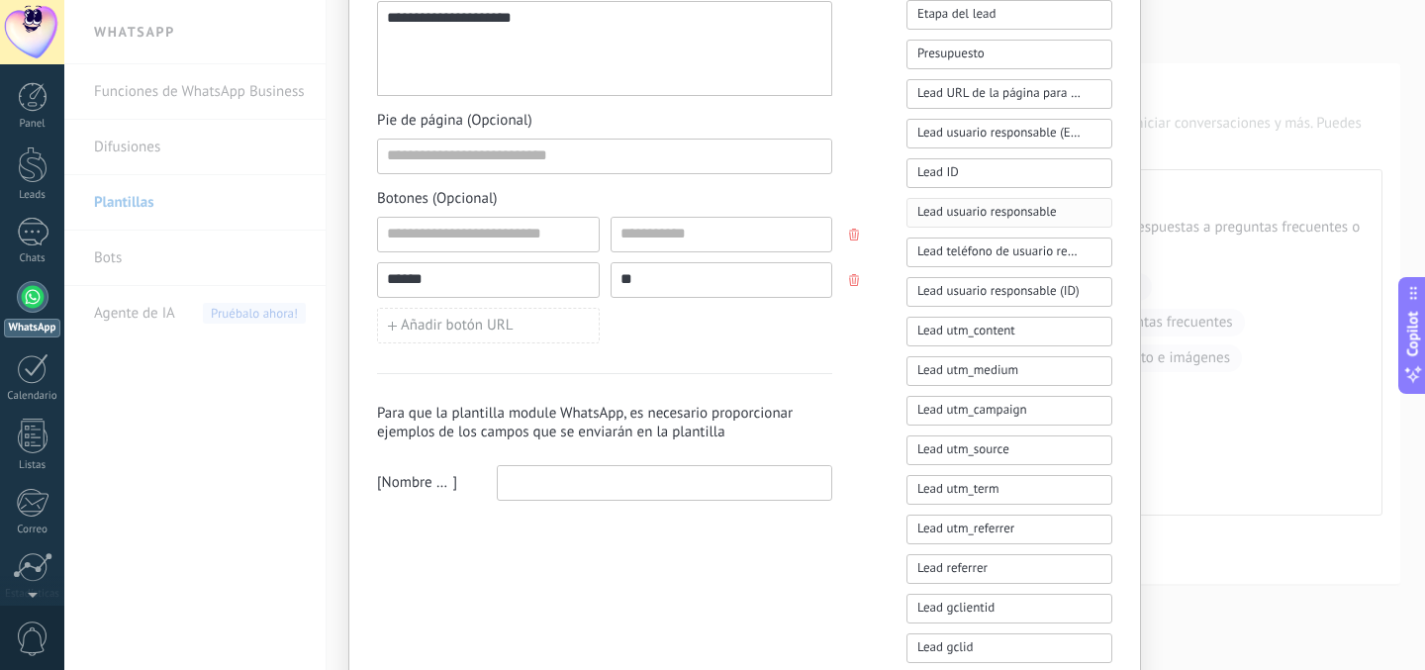
scroll to position [654, 0]
click at [555, 266] on input "******" at bounding box center [488, 278] width 221 height 32
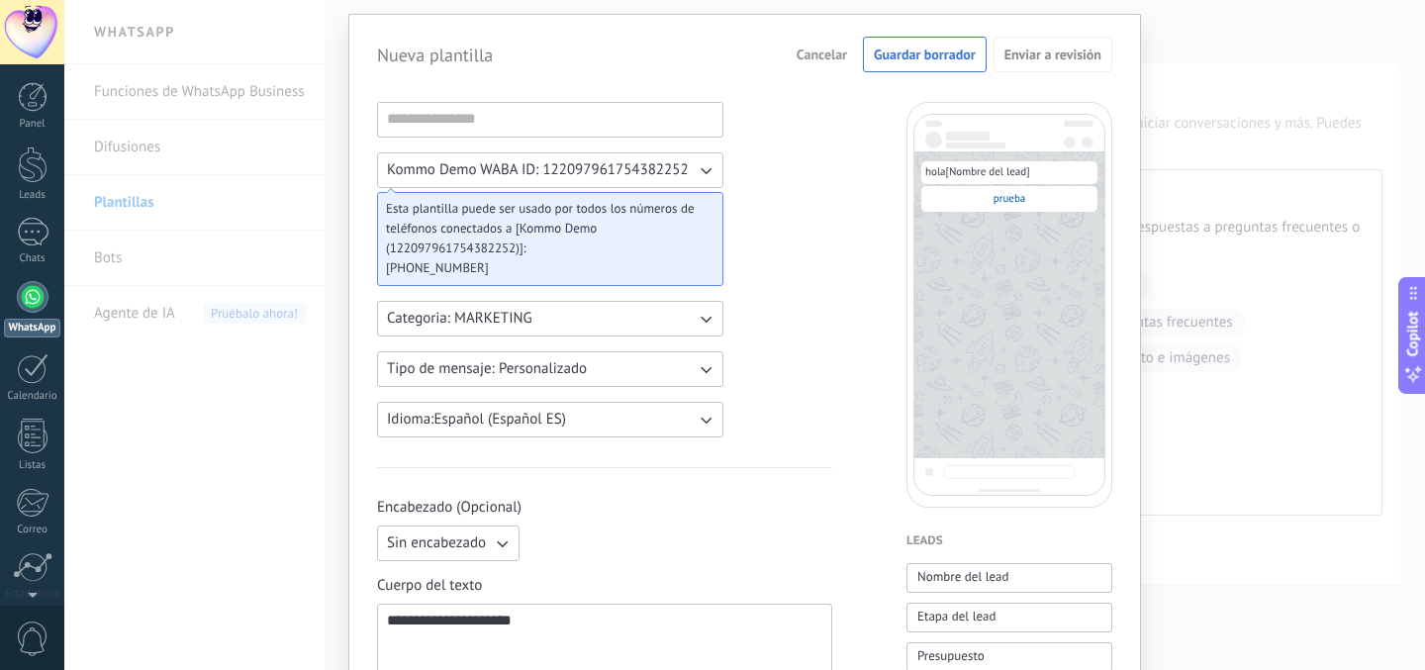
scroll to position [0, 0]
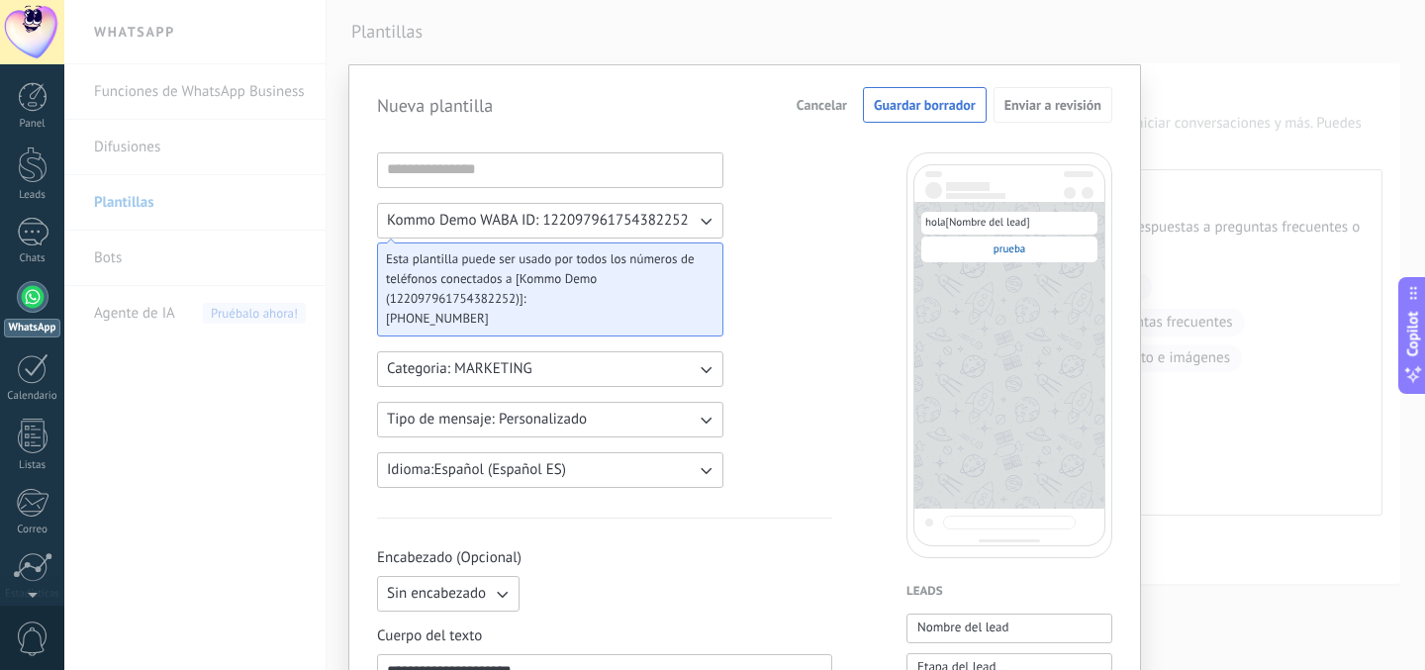
click at [280, 438] on div "**********" at bounding box center [744, 335] width 1361 height 670
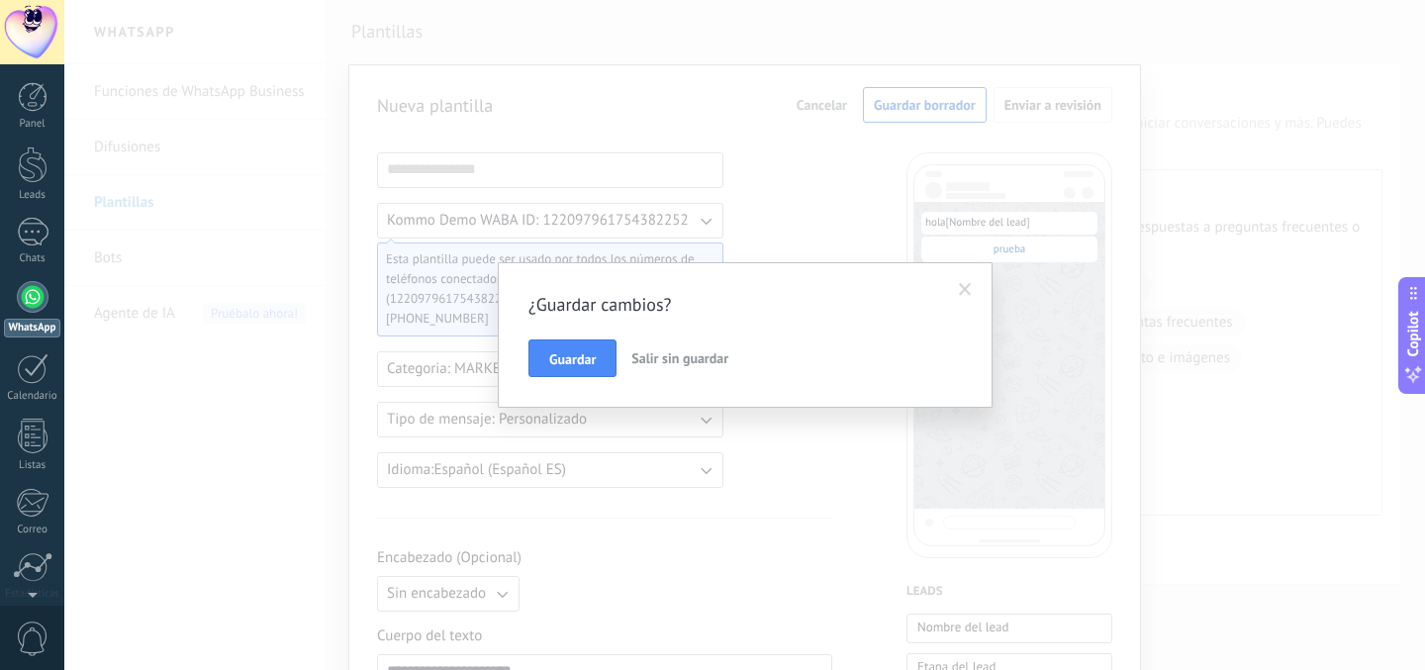
click at [694, 357] on span "Salir sin guardar" at bounding box center [679, 358] width 97 height 18
